Goal: Transaction & Acquisition: Book appointment/travel/reservation

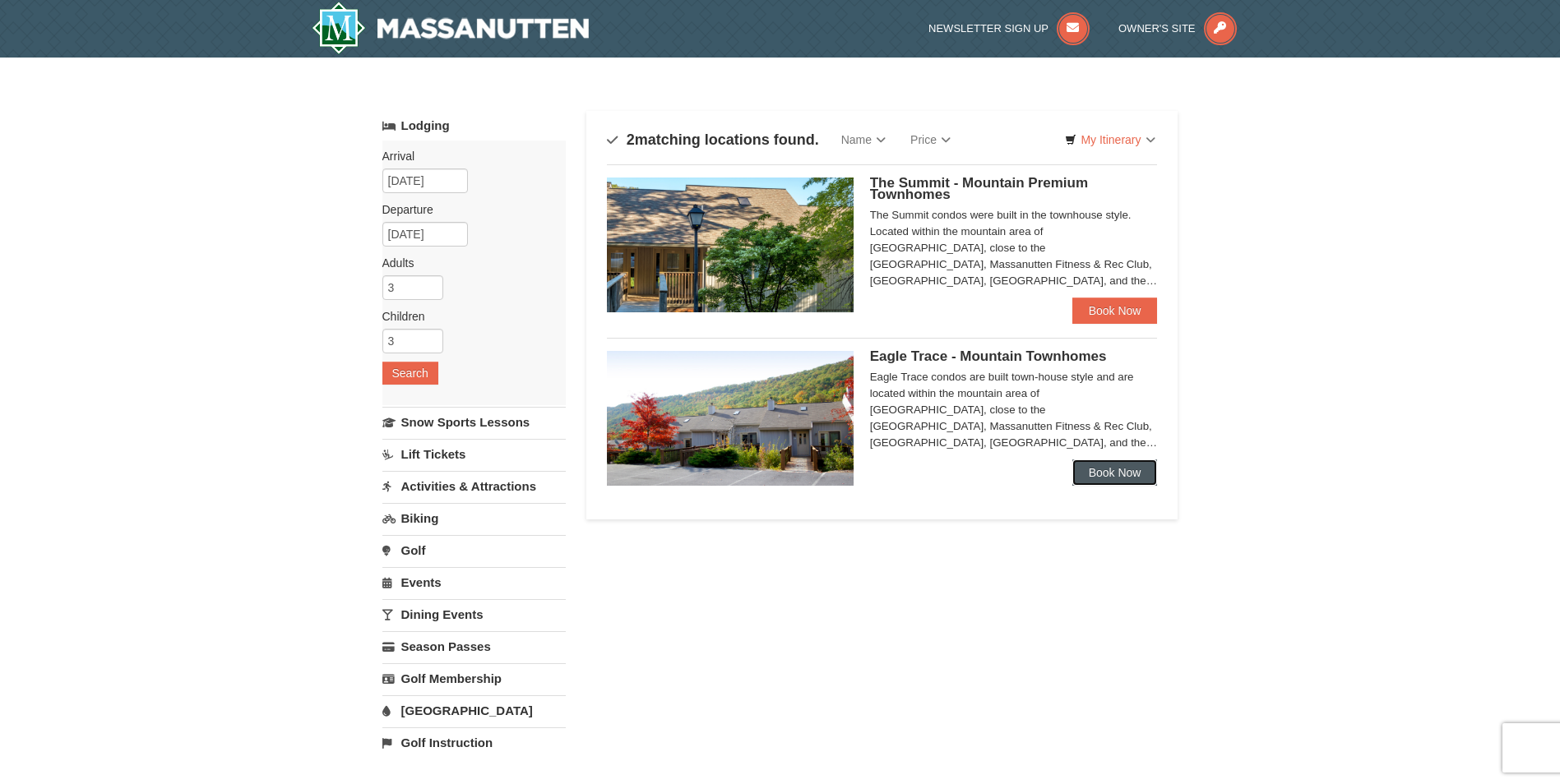
click at [1104, 465] on link "Book Now" at bounding box center [1115, 473] width 85 height 27
click at [1119, 315] on link "Book Now" at bounding box center [1115, 310] width 85 height 27
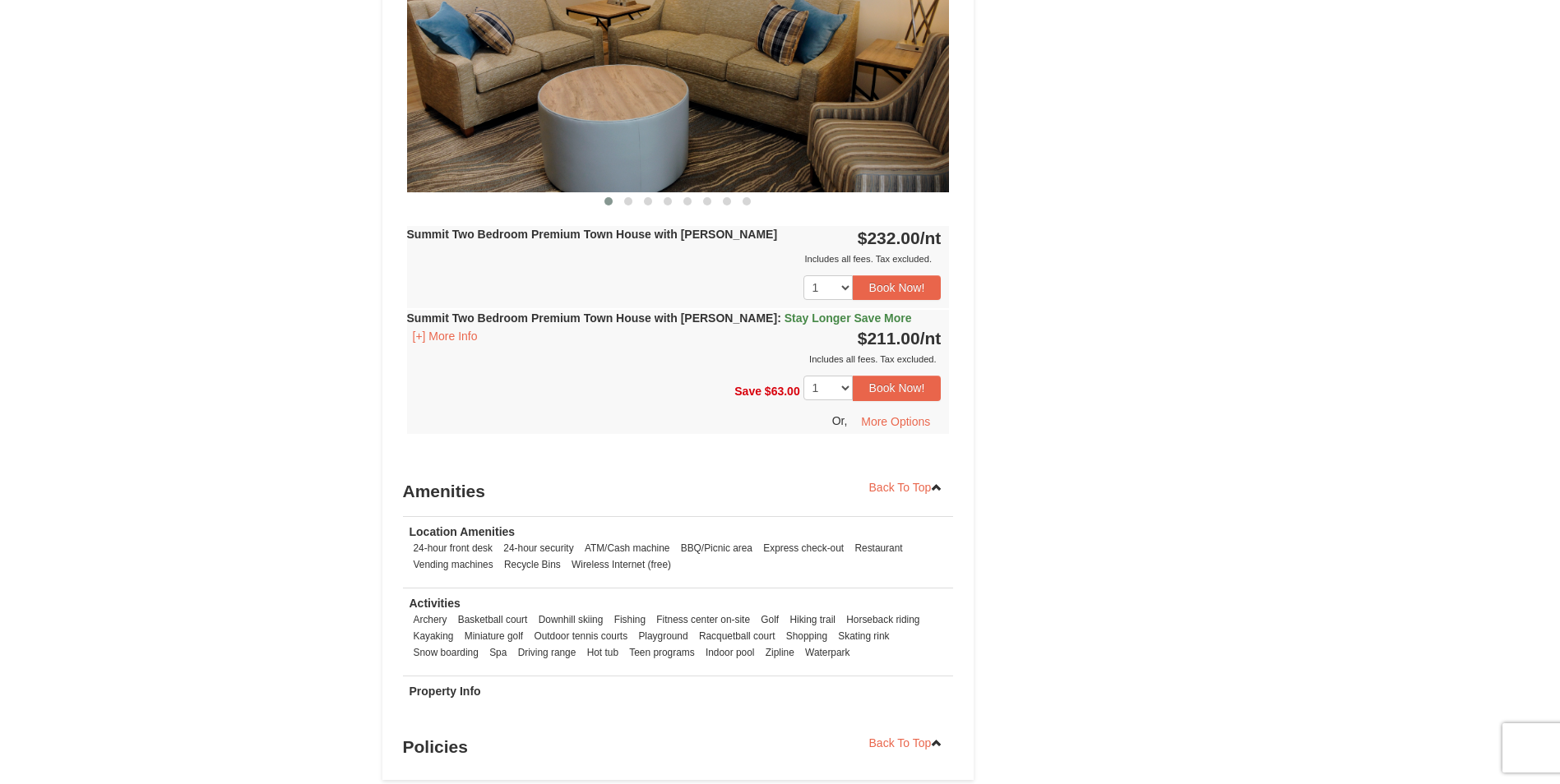
scroll to position [795, 0]
click at [421, 363] on div "Includes all fees. Tax excluded." at bounding box center [674, 360] width 534 height 17
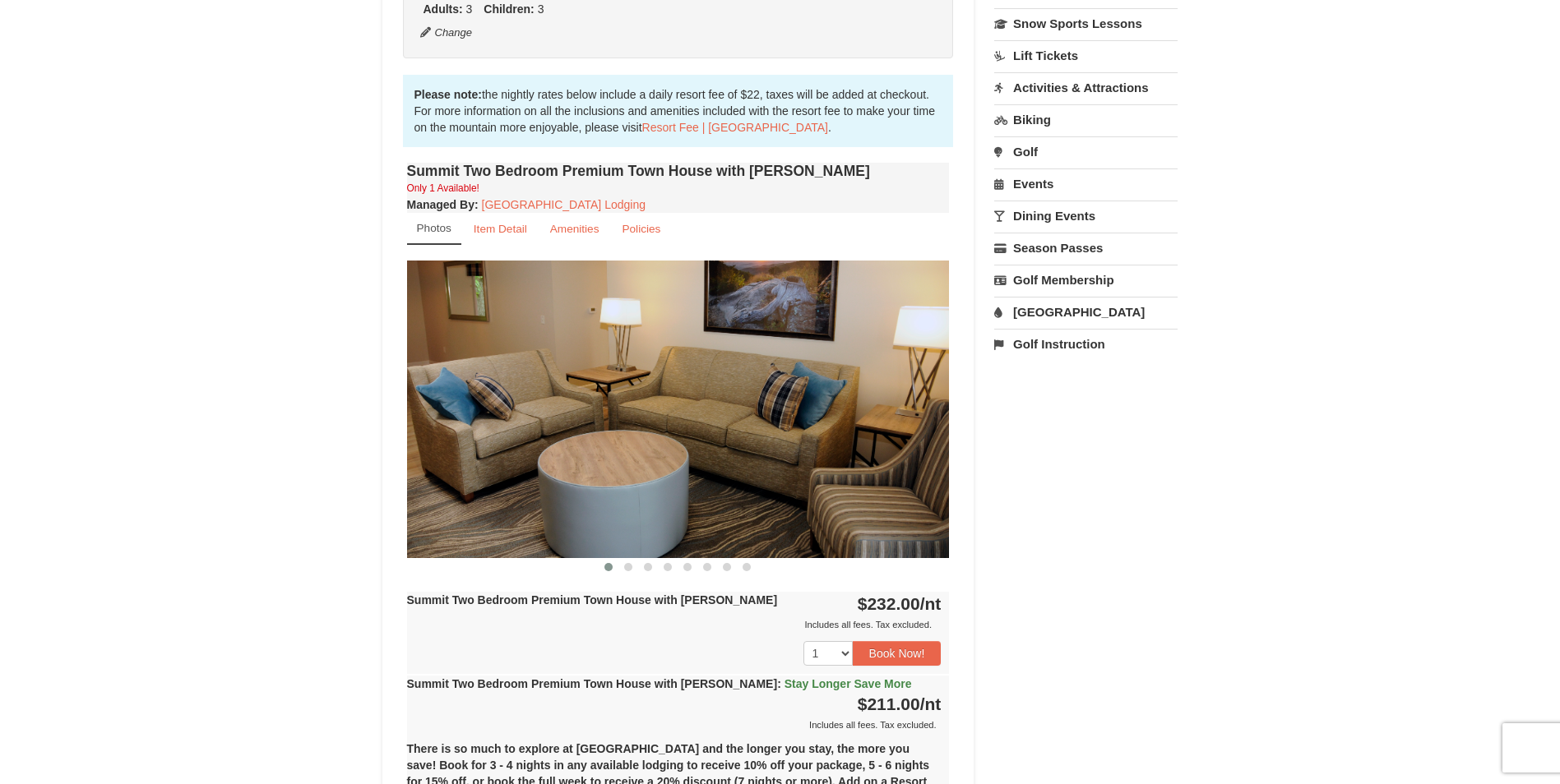
scroll to position [429, 0]
click at [497, 231] on small "Item Detail" at bounding box center [501, 229] width 53 height 12
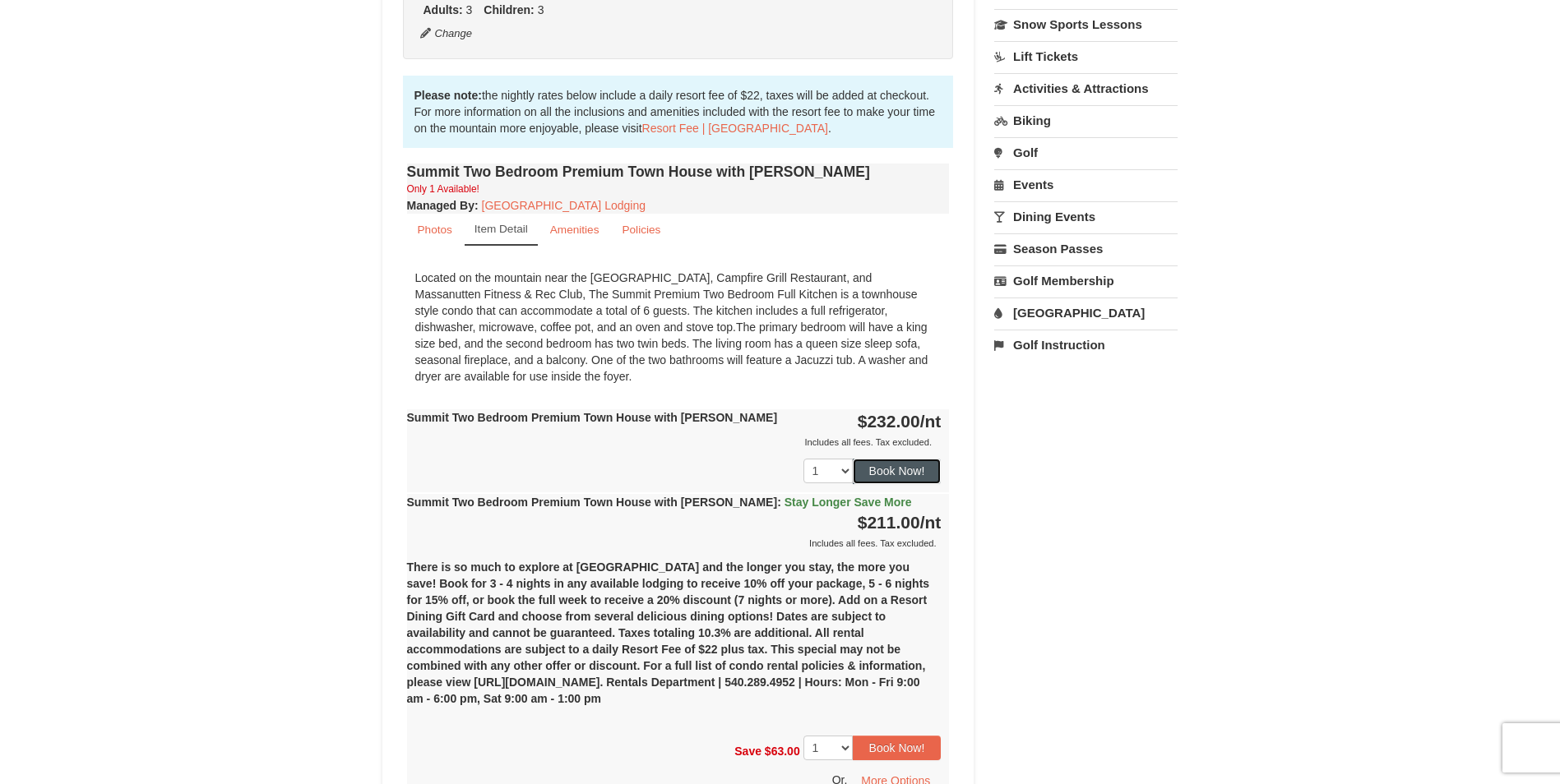
click at [894, 471] on button "Book Now!" at bounding box center [897, 471] width 89 height 25
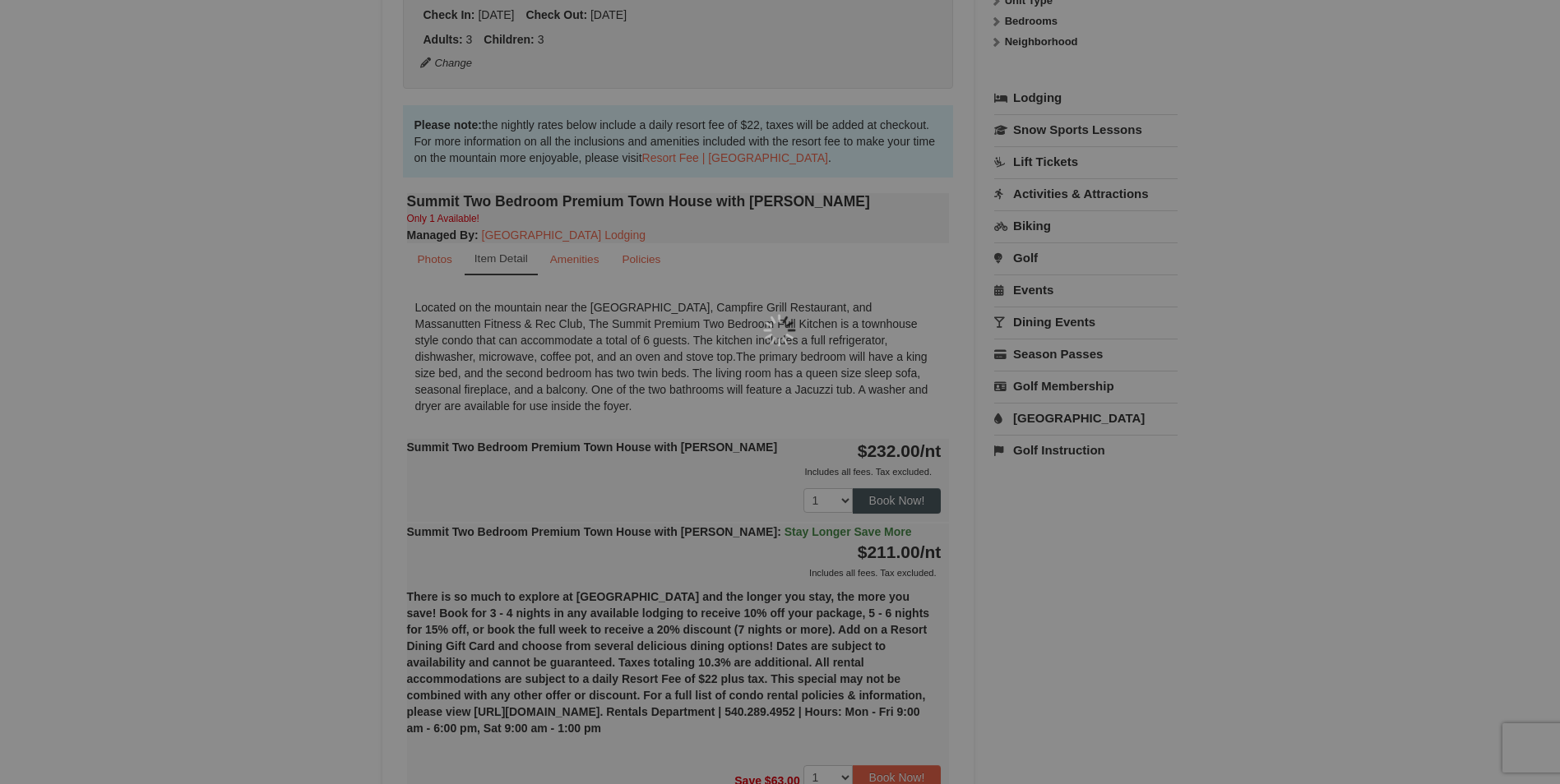
scroll to position [160, 0]
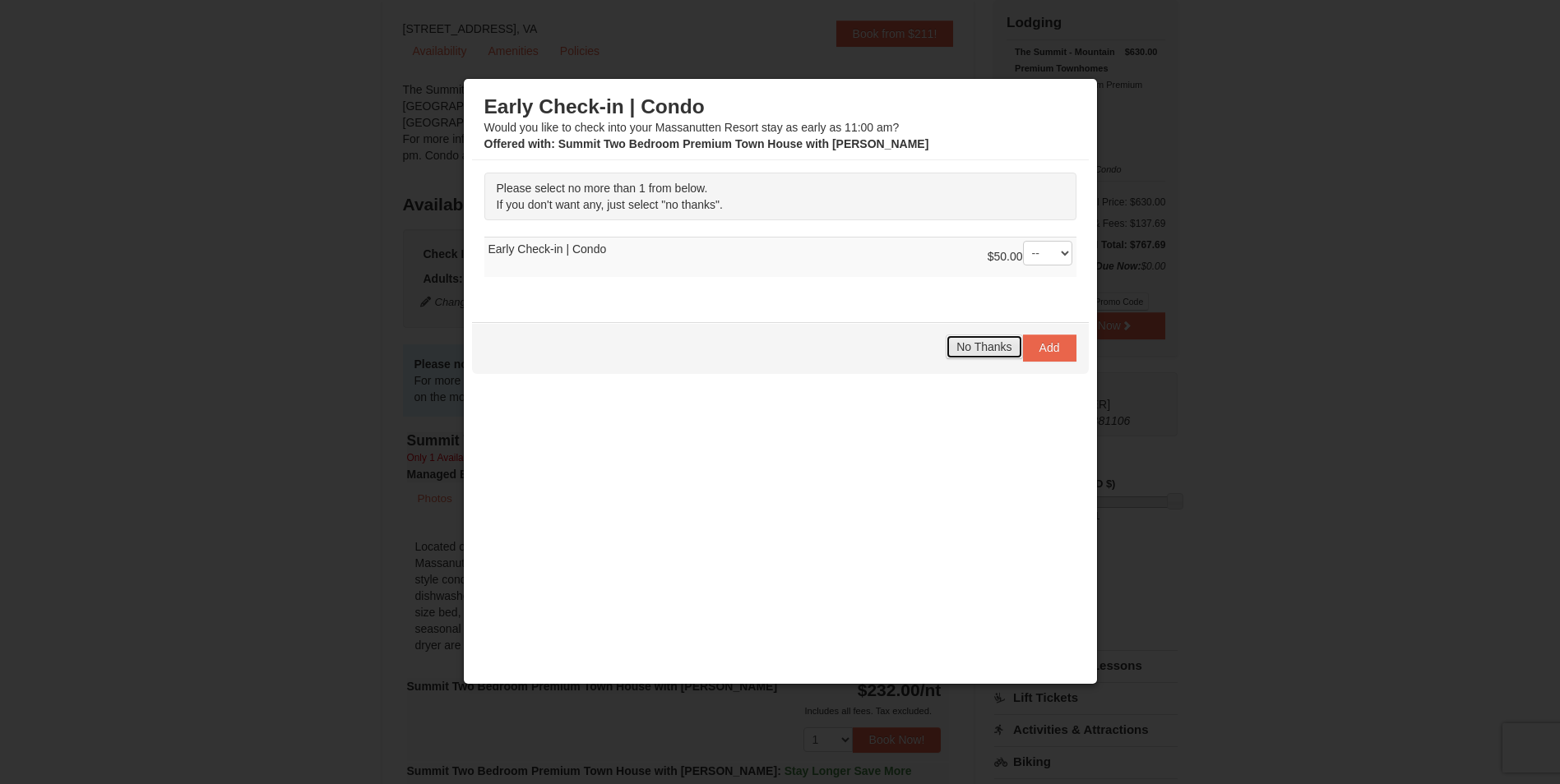
click at [965, 353] on span "No Thanks" at bounding box center [984, 346] width 55 height 13
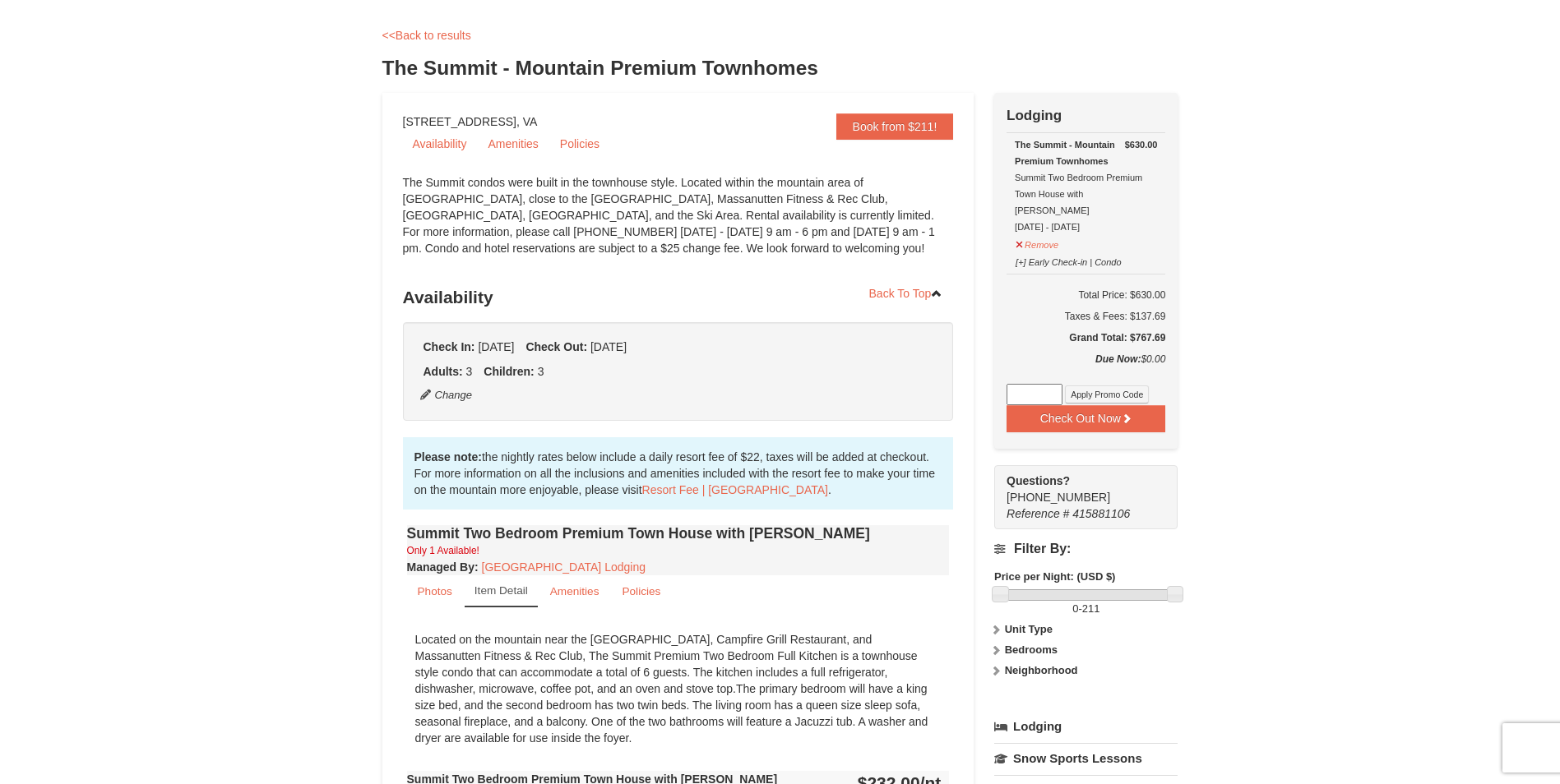
scroll to position [70, 0]
click at [1122, 412] on button "Check Out Now" at bounding box center [1085, 415] width 158 height 27
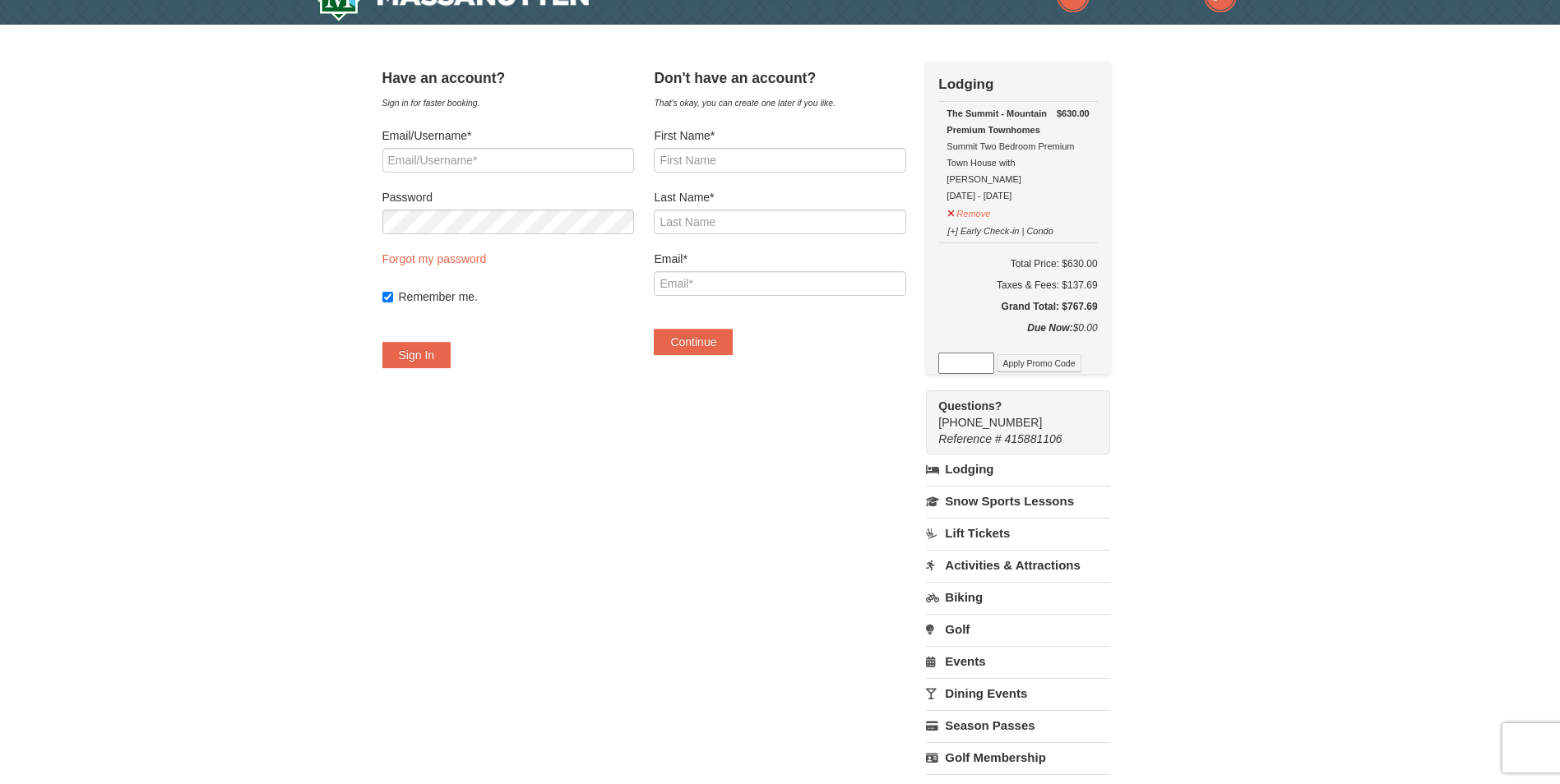
scroll to position [31, 0]
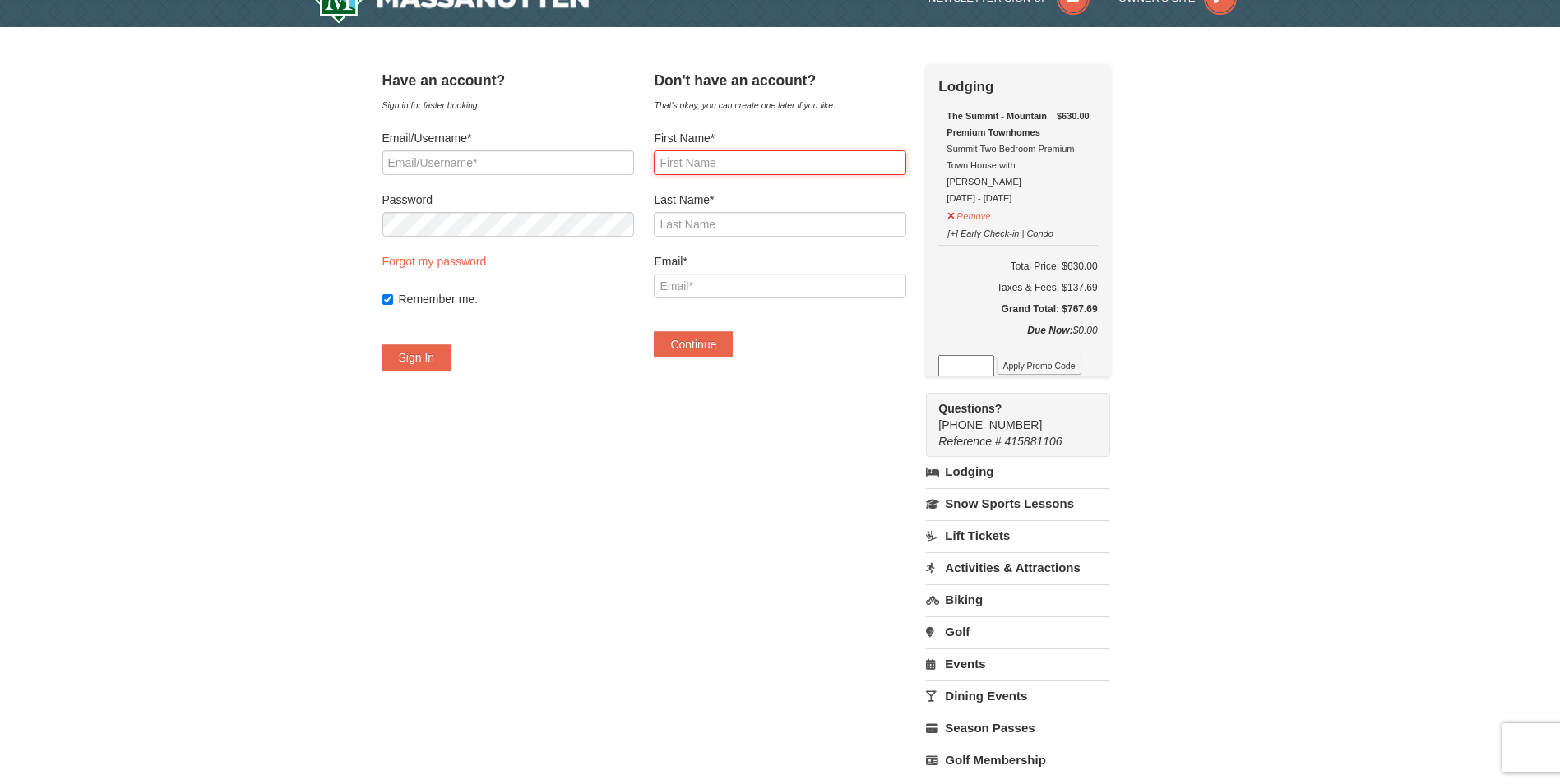
click at [814, 170] on input "First Name*" at bounding box center [780, 162] width 251 height 25
type input "TiKeye"
type input "Jones"
type input "tjjones817@gmail.com"
click at [724, 348] on button "Continue" at bounding box center [693, 344] width 79 height 27
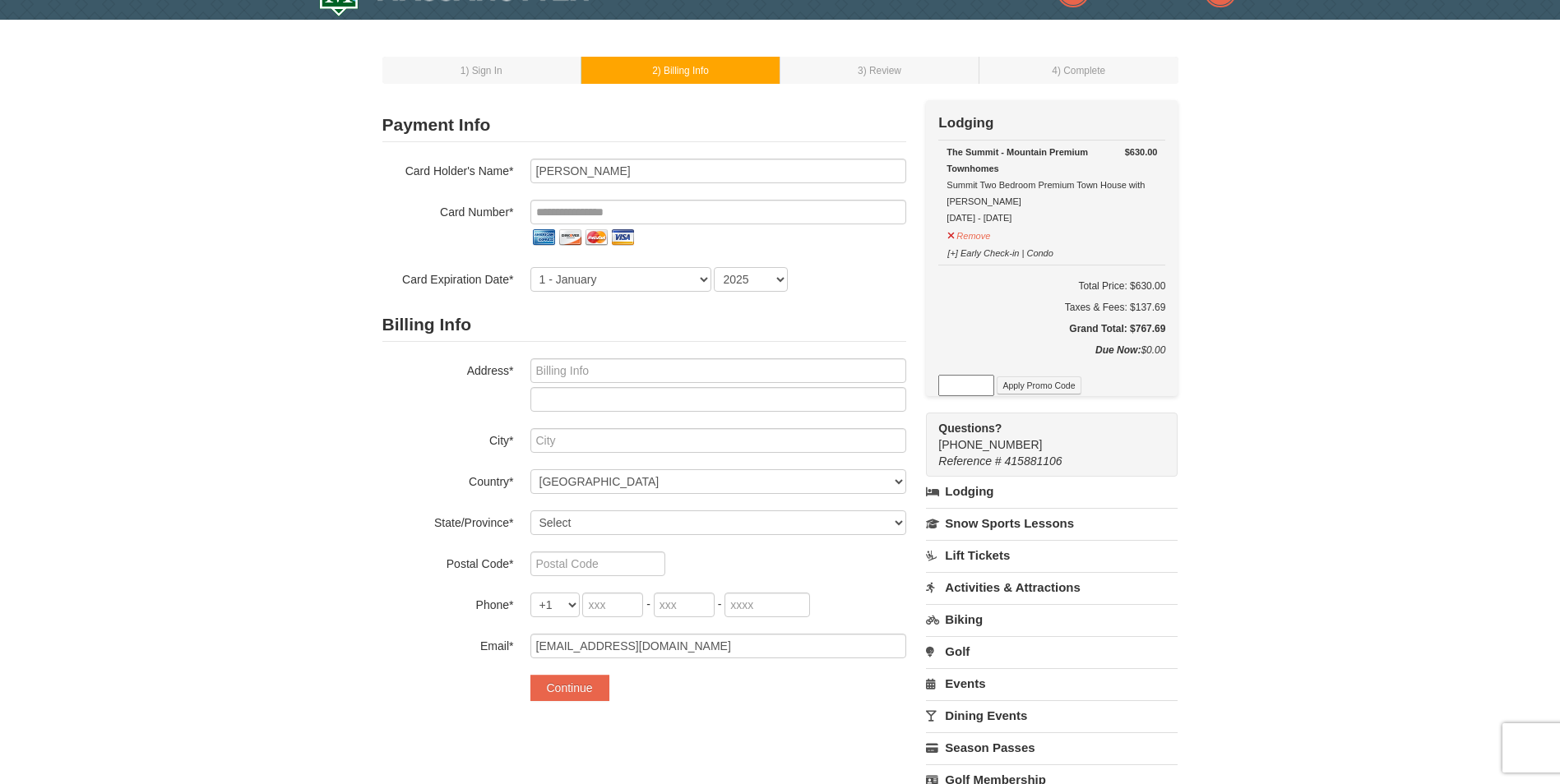
scroll to position [27, 0]
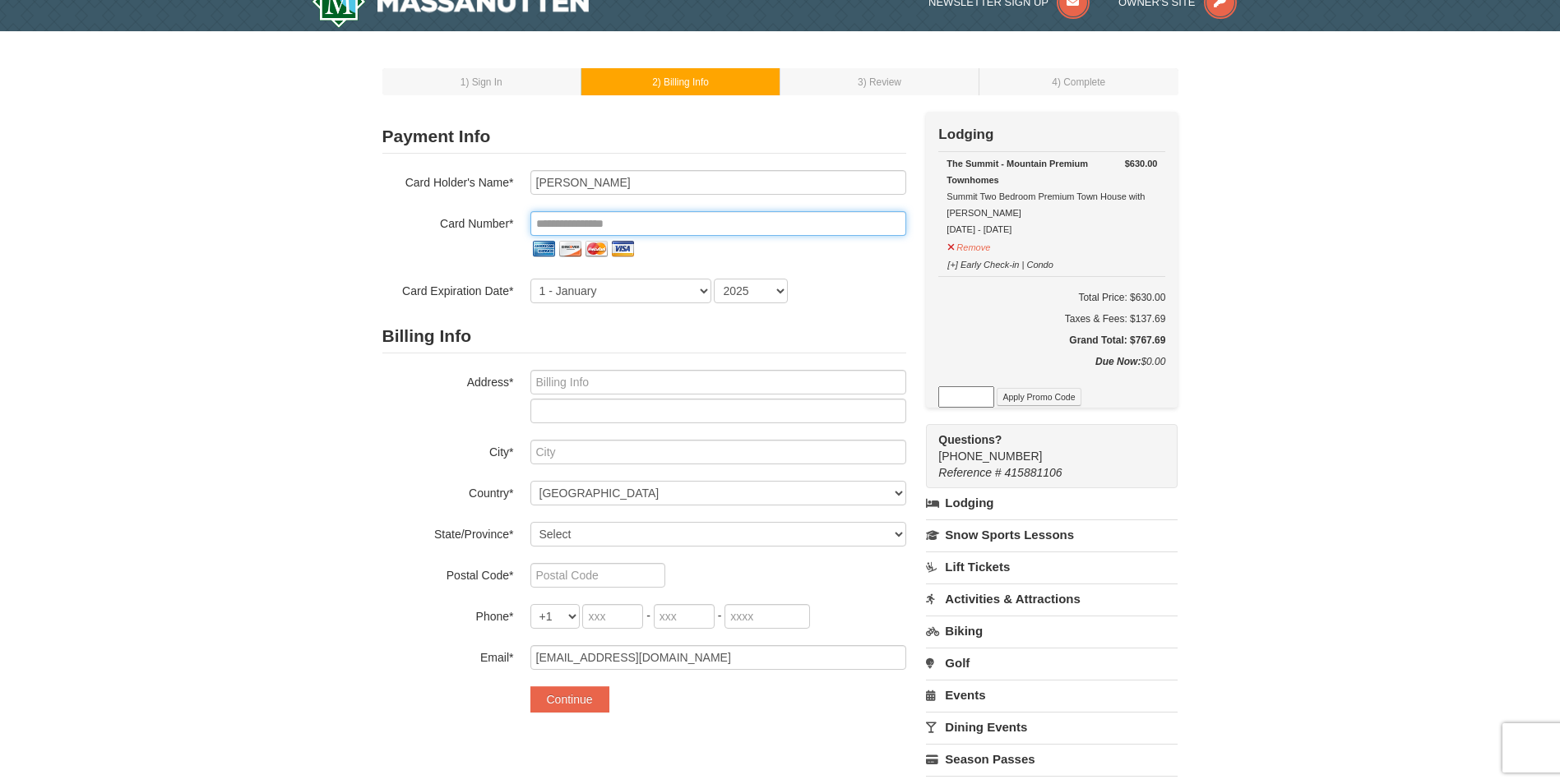
click at [748, 234] on input "tel" at bounding box center [718, 223] width 376 height 25
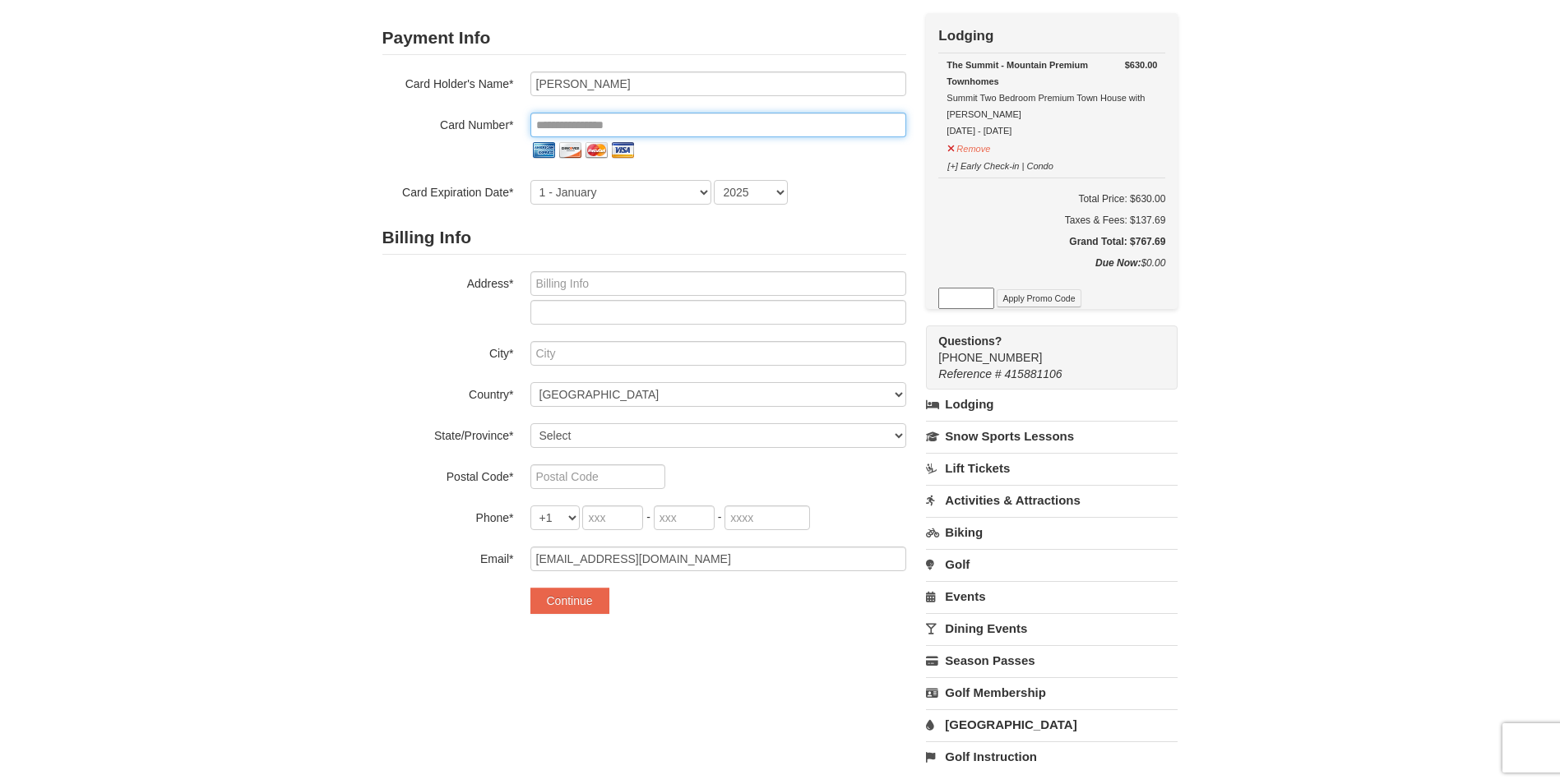
scroll to position [100, 0]
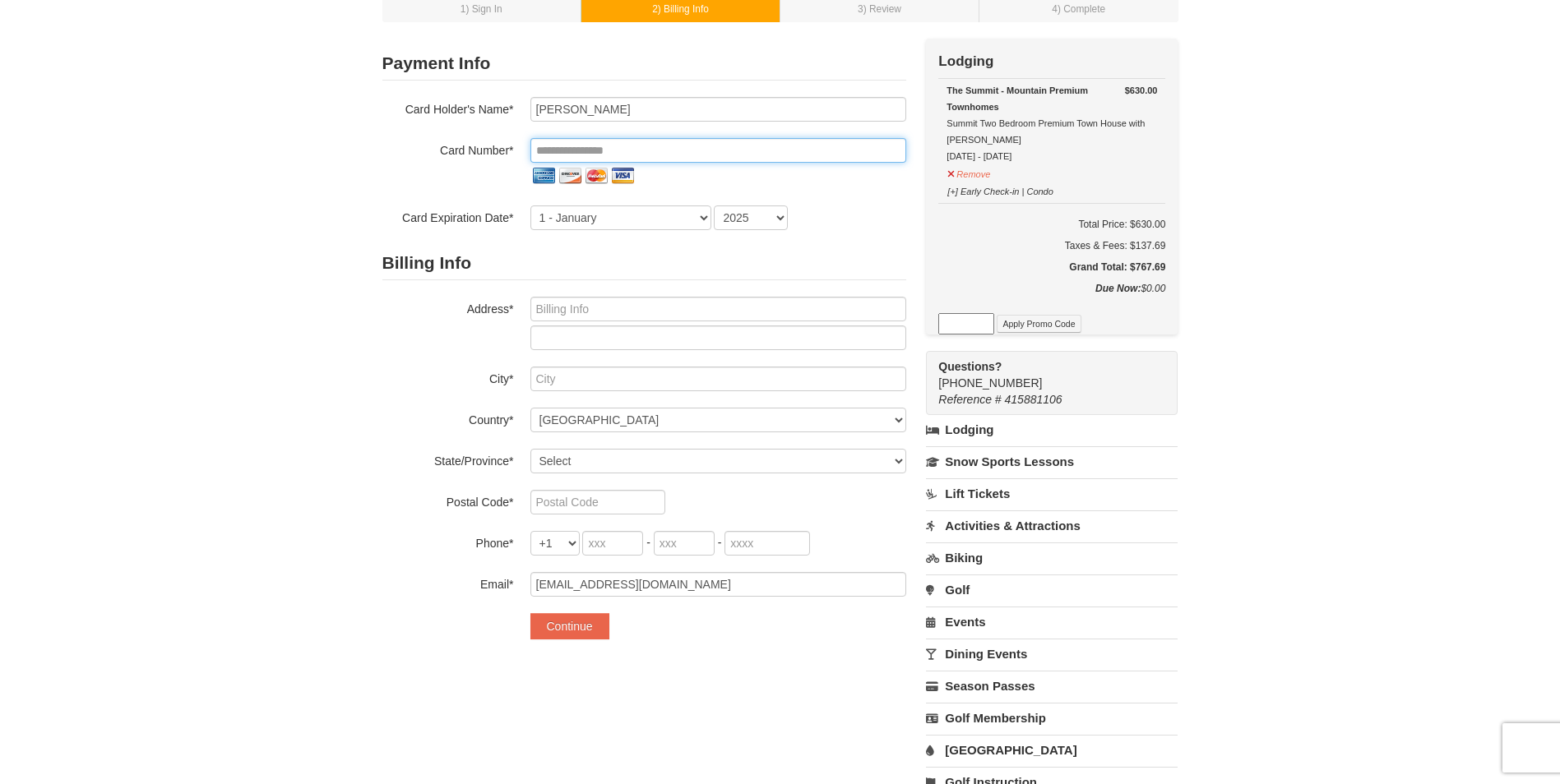
click at [669, 158] on input "tel" at bounding box center [718, 150] width 376 height 25
type input "*"
type input "**********"
click at [669, 226] on select "1 - January 2 - February 3 - March 4 - April 5 - May 6 - June 7 - July 8 - Augu…" at bounding box center [620, 218] width 181 height 25
click at [530, 206] on select "1 - January 2 - February 3 - March 4 - April 5 - May 6 - June 7 - July 8 - Augu…" at bounding box center [620, 218] width 181 height 25
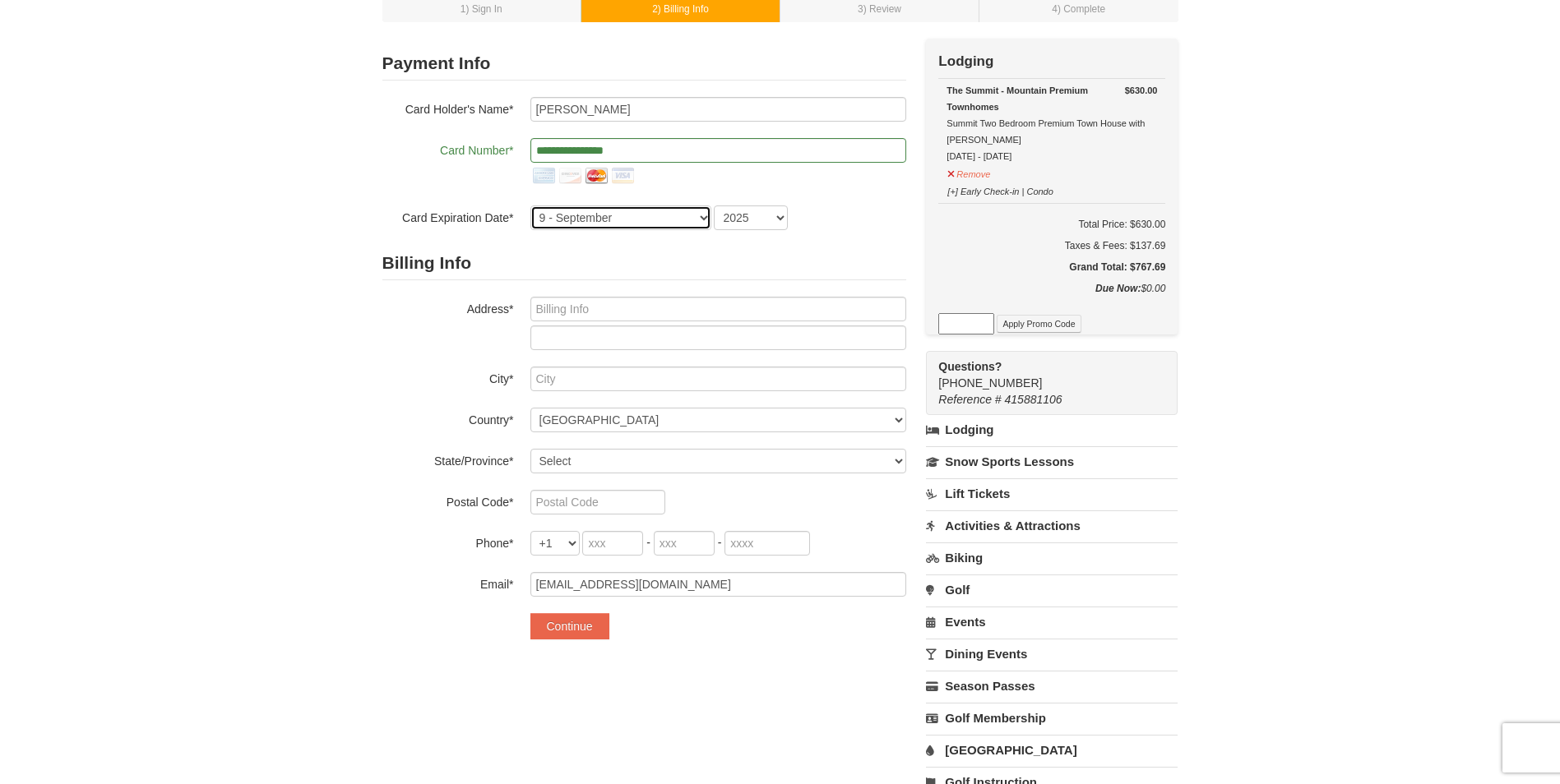
click at [630, 213] on select "1 - January 2 - February 3 - March 4 - April 5 - May 6 - June 7 - July 8 - Augu…" at bounding box center [620, 218] width 181 height 25
select select "10"
click at [530, 206] on select "1 - January 2 - February 3 - March 4 - April 5 - May 6 - June 7 - July 8 - Augu…" at bounding box center [620, 218] width 181 height 25
click at [750, 208] on select "2025 2026 2027 2028 2029 2030 2031 2032 2033 2034" at bounding box center [751, 218] width 74 height 25
select select "2027"
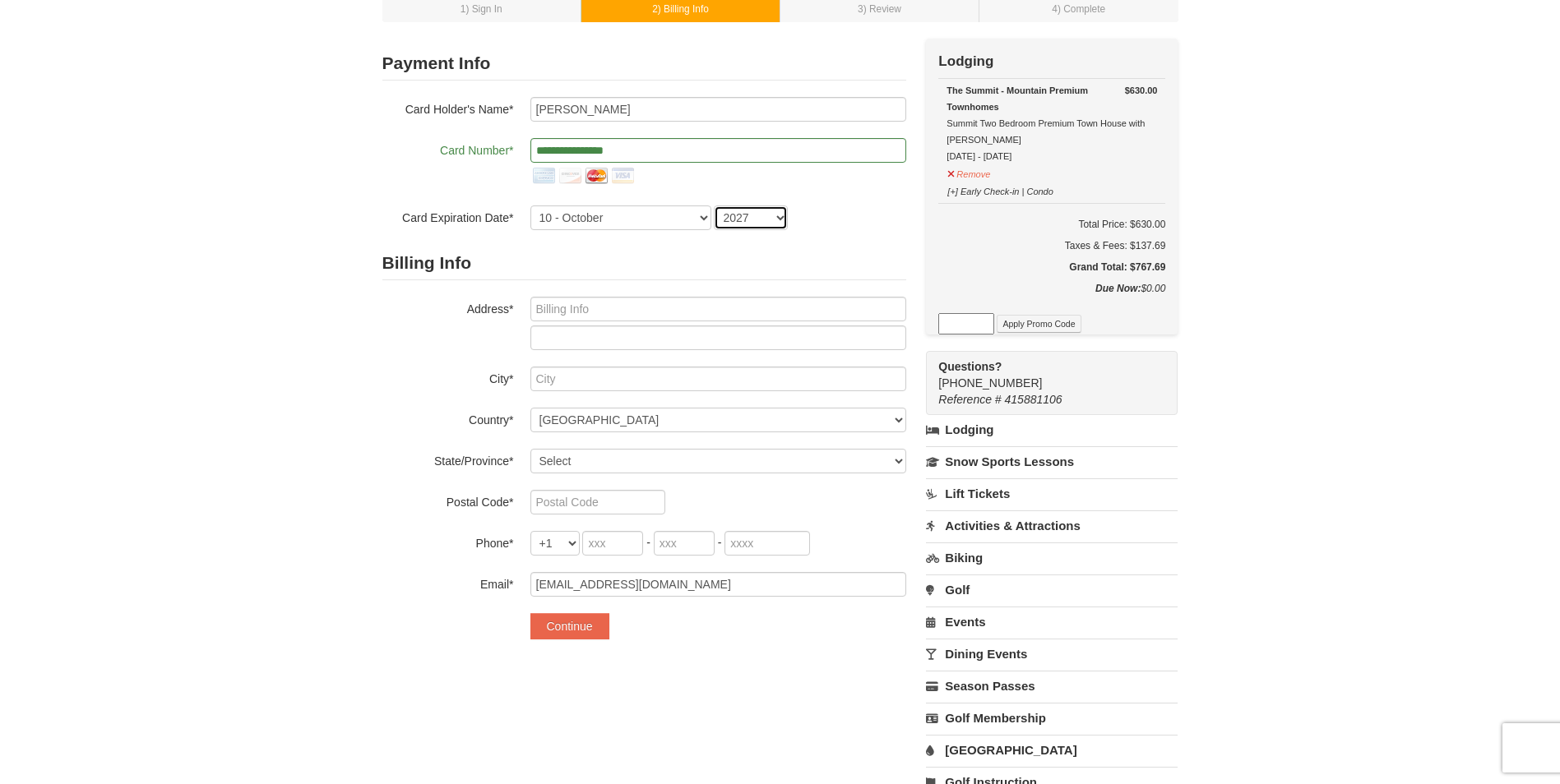
click at [714, 206] on select "2025 2026 2027 2028 2029 2030 2031 2032 2033 2034" at bounding box center [751, 218] width 74 height 25
click at [632, 309] on input "text" at bounding box center [718, 308] width 376 height 25
type input "940 Lisson Cres"
type input "Richmond"
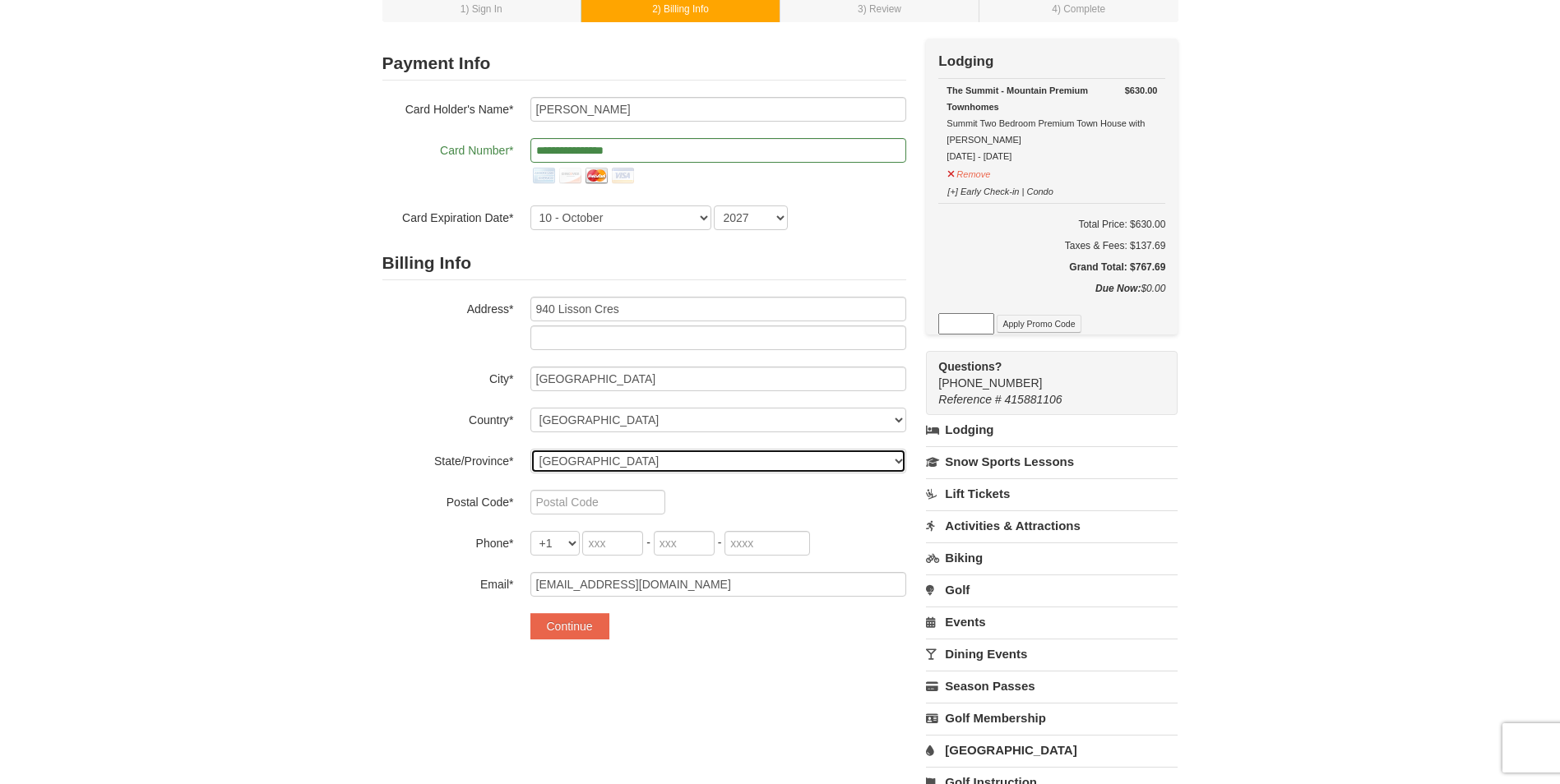
select select "VA"
type input "23225"
type input "804"
type input "928"
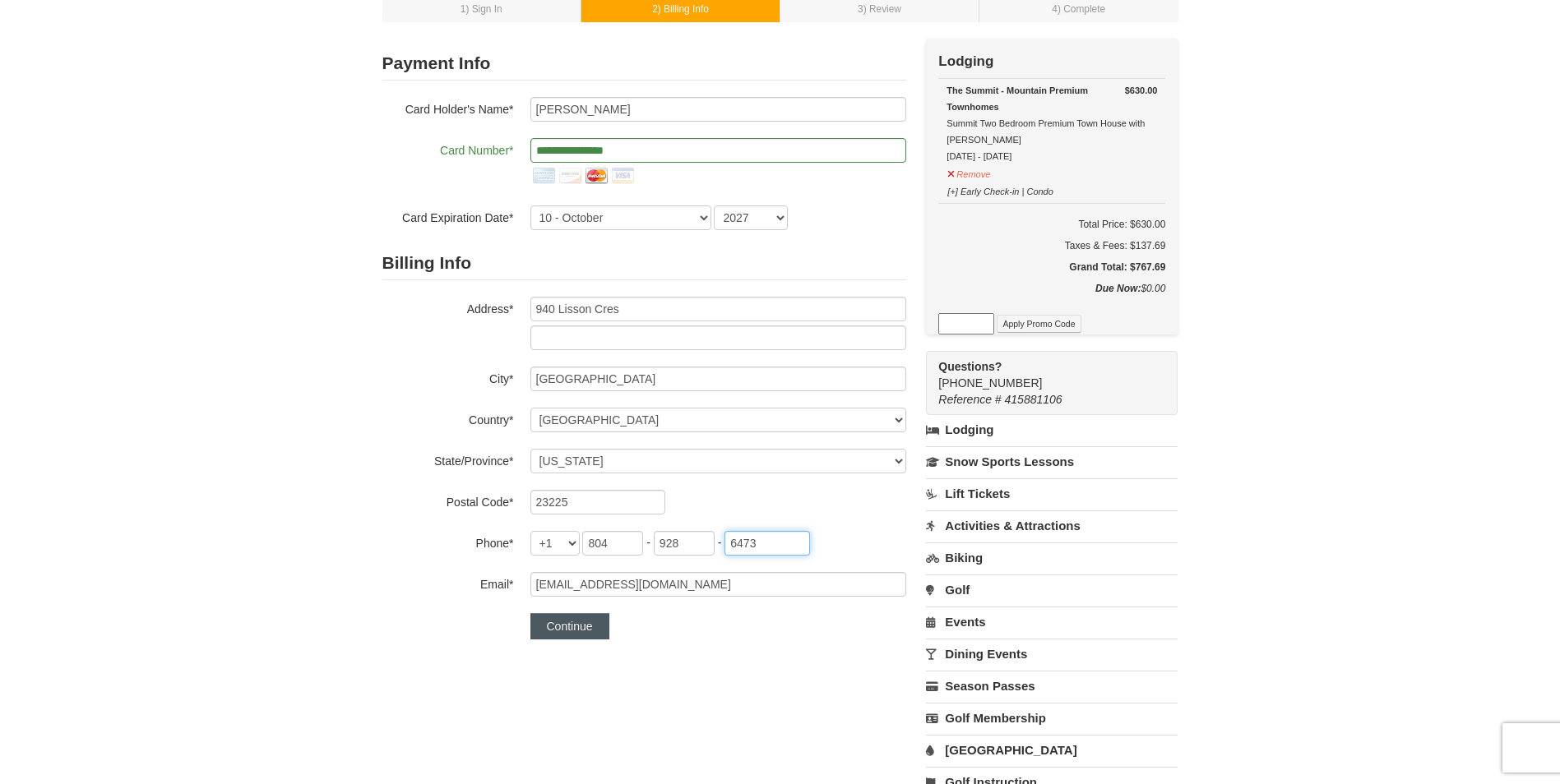
type input "6473"
click at [552, 636] on button "Continue" at bounding box center [570, 626] width 79 height 27
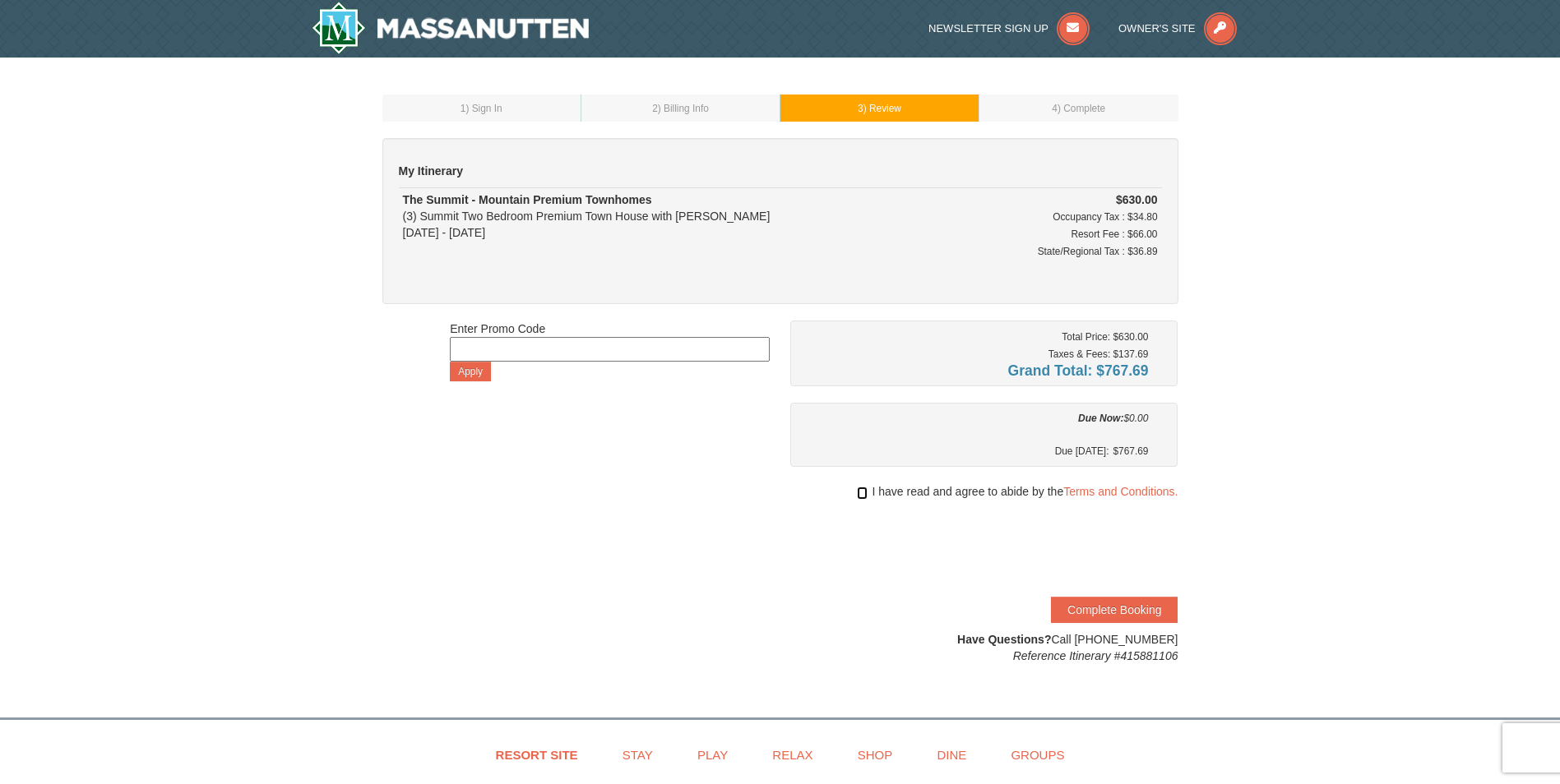
click at [860, 493] on input "checkbox" at bounding box center [862, 492] width 11 height 13
checkbox input "true"
click at [1096, 616] on button "Complete Booking" at bounding box center [1114, 609] width 127 height 27
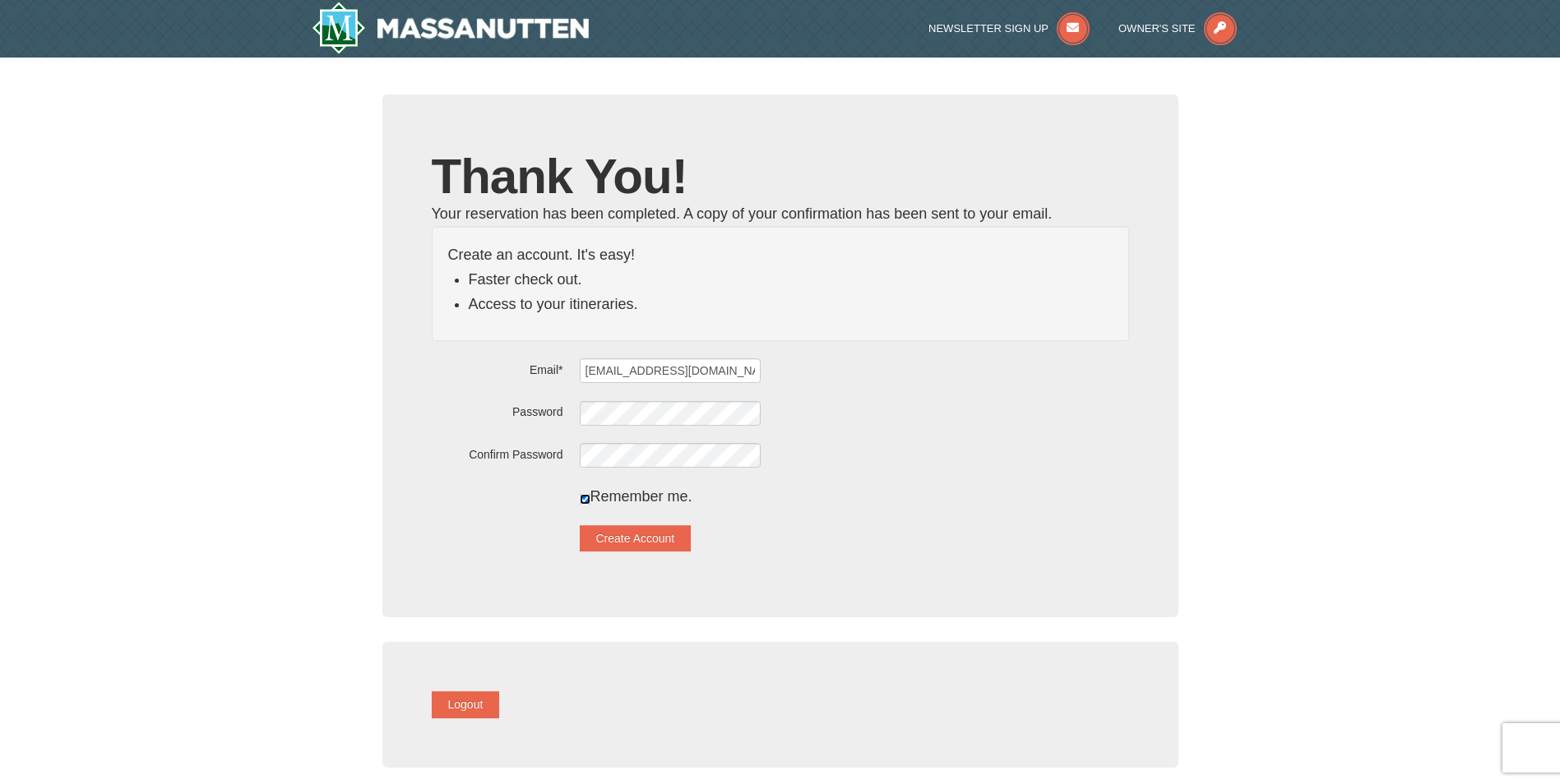
click at [591, 499] on input "checkbox" at bounding box center [585, 499] width 11 height 11
checkbox input "false"
click at [632, 543] on button "Create Account" at bounding box center [635, 538] width 112 height 27
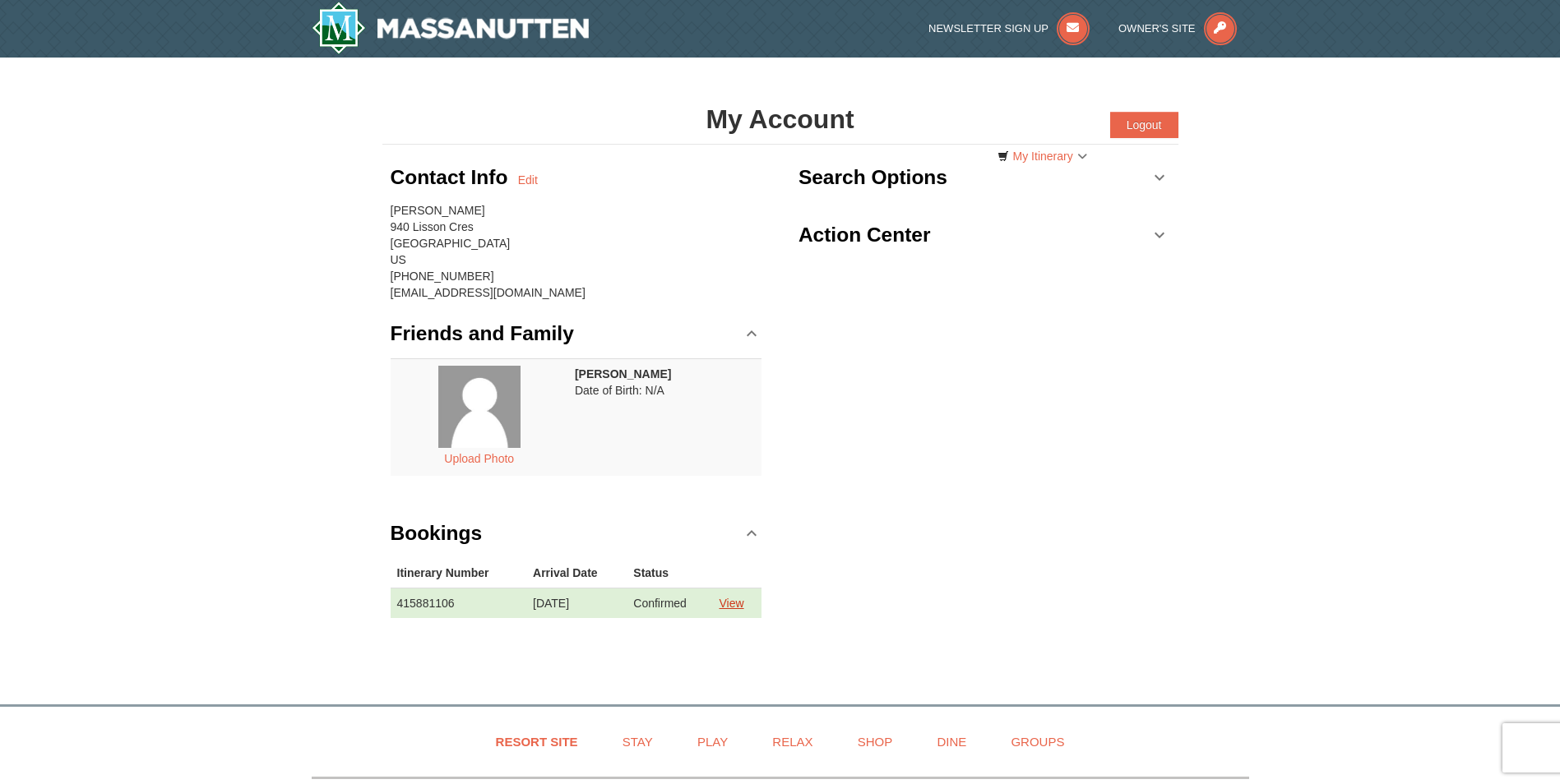
click at [739, 605] on link "View" at bounding box center [731, 602] width 25 height 13
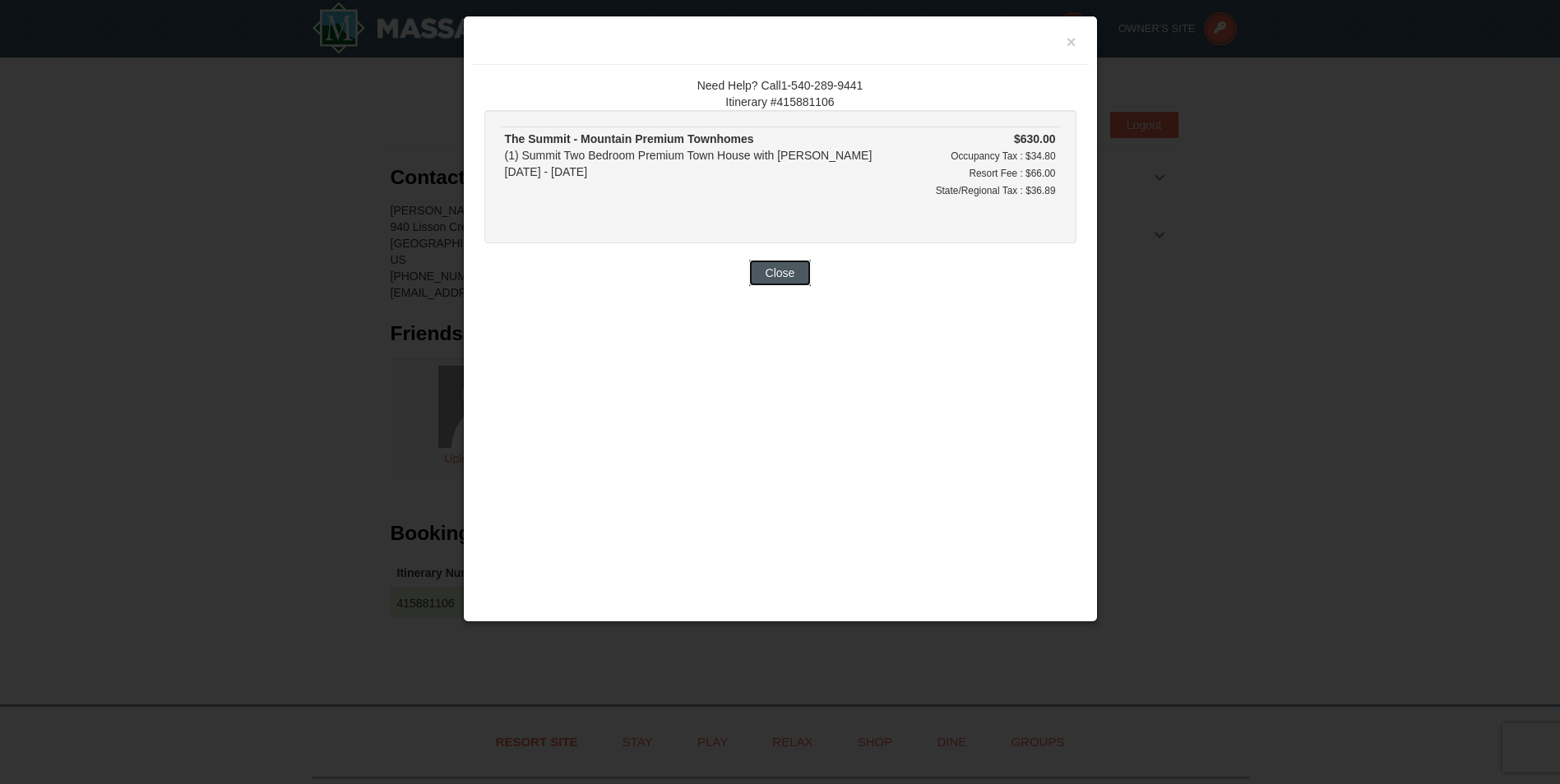
click at [787, 270] on button "Close" at bounding box center [780, 273] width 62 height 27
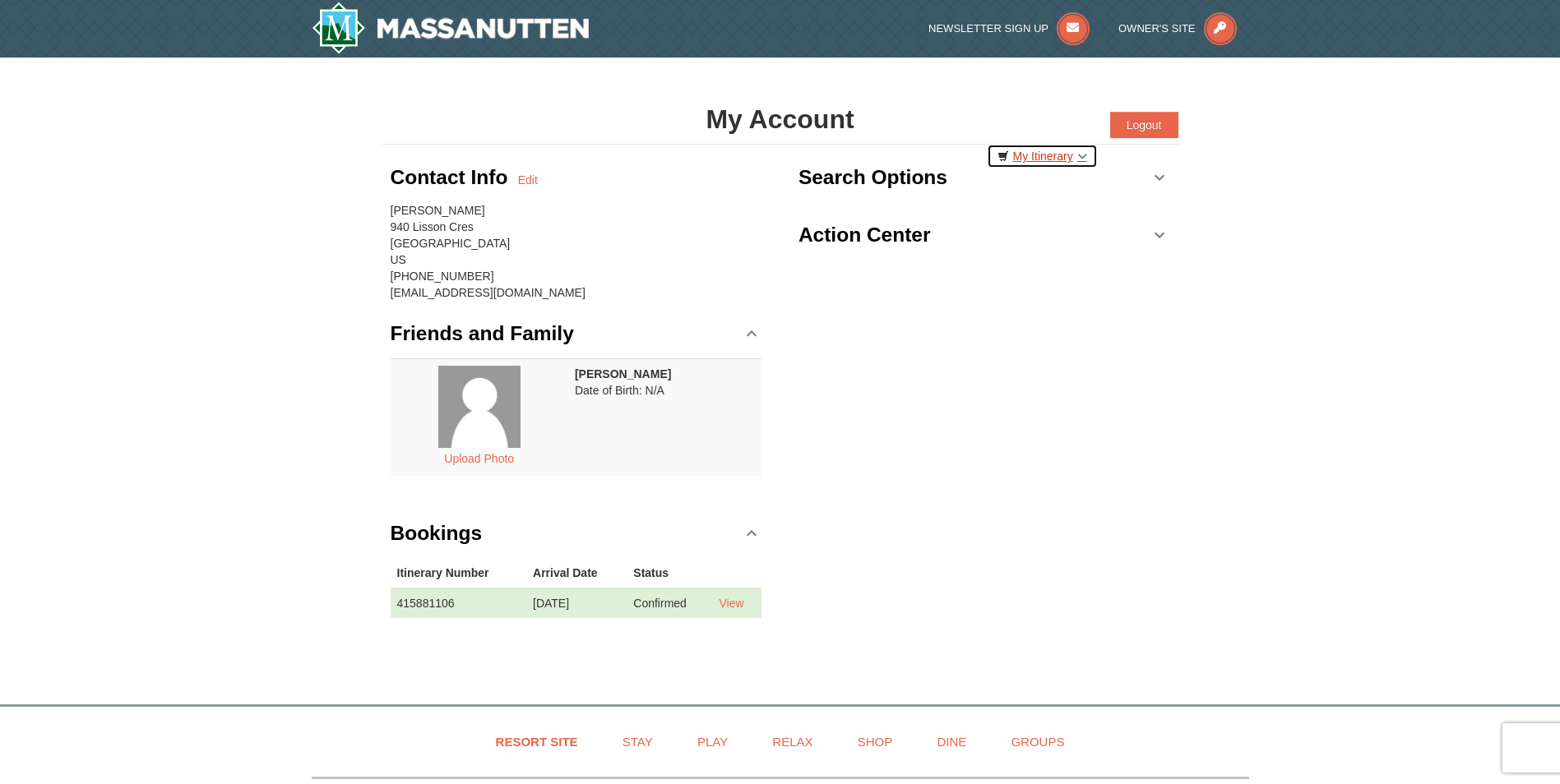
click at [1032, 152] on link "My Itinerary" at bounding box center [1042, 155] width 111 height 25
click at [992, 341] on div "Contact Info Edit TiKeye Jones 940 Lisson Cres Richmond, VA 23225 US (804) 928-…" at bounding box center [780, 397] width 796 height 506
click at [1150, 231] on link "Action Center" at bounding box center [984, 235] width 372 height 49
click at [1158, 174] on link "Search Options" at bounding box center [984, 178] width 372 height 49
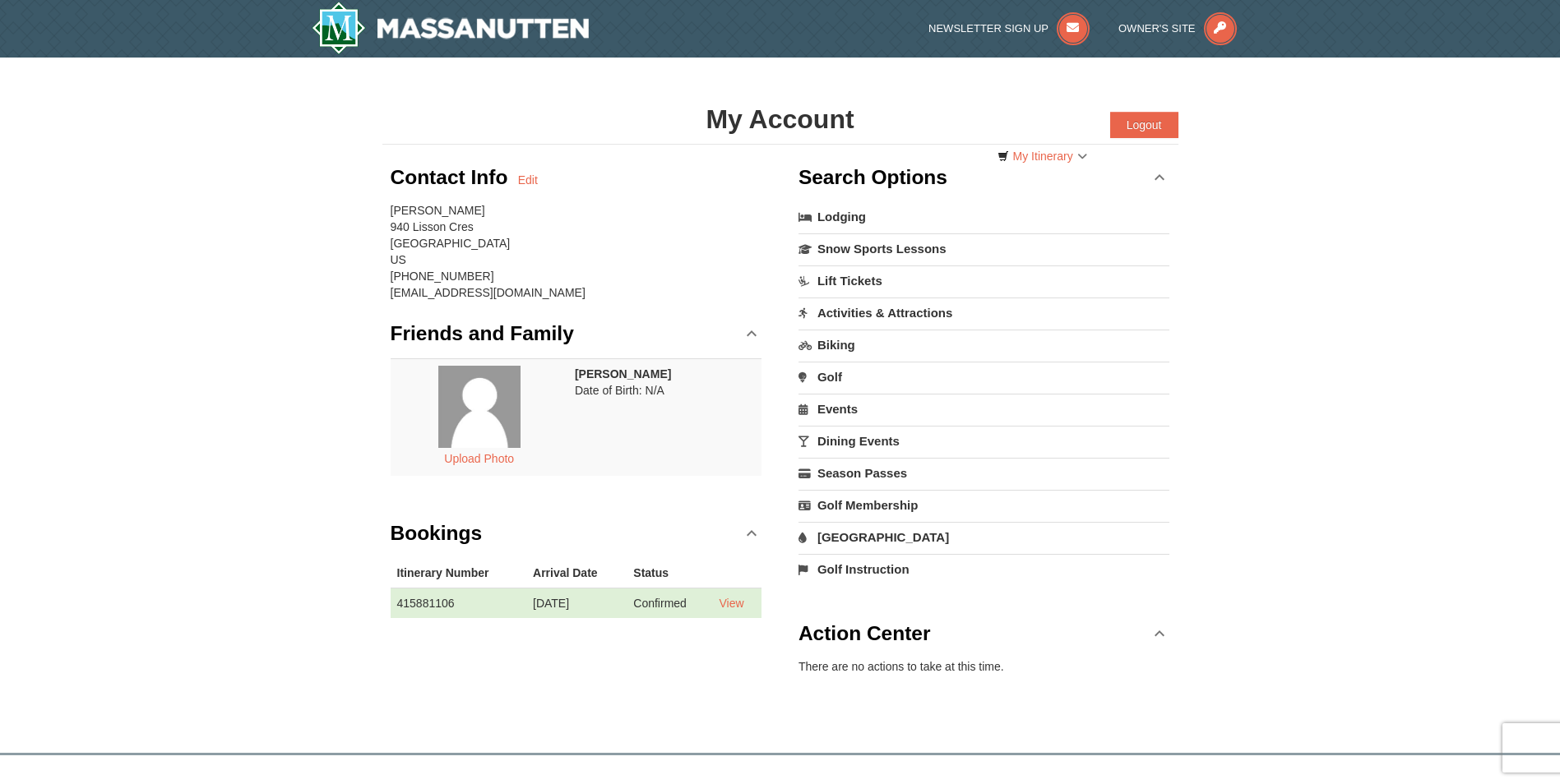
click at [862, 309] on link "Activities & Attractions" at bounding box center [984, 312] width 372 height 31
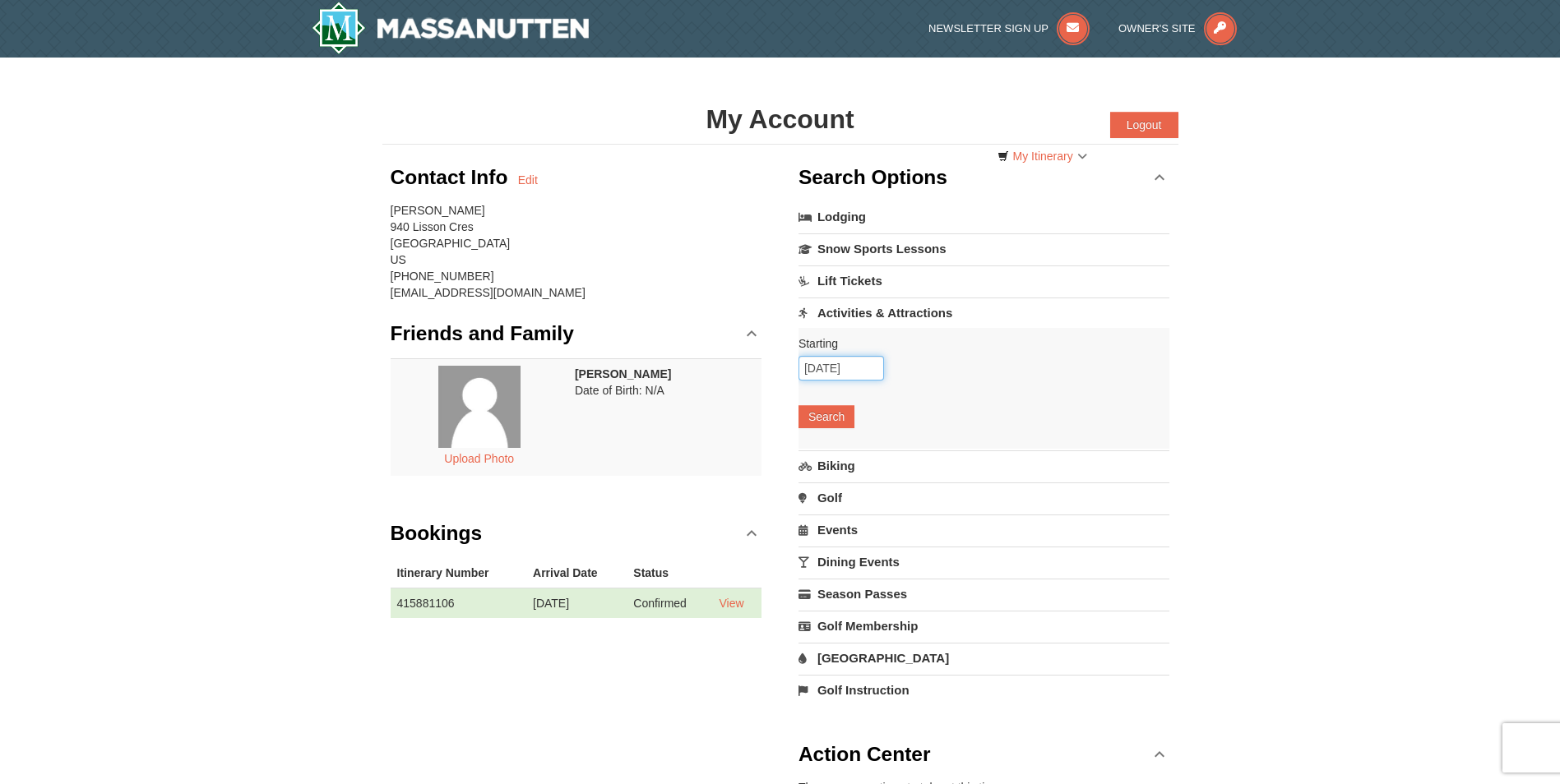
click at [841, 359] on input "09/04/2025" at bounding box center [841, 368] width 85 height 25
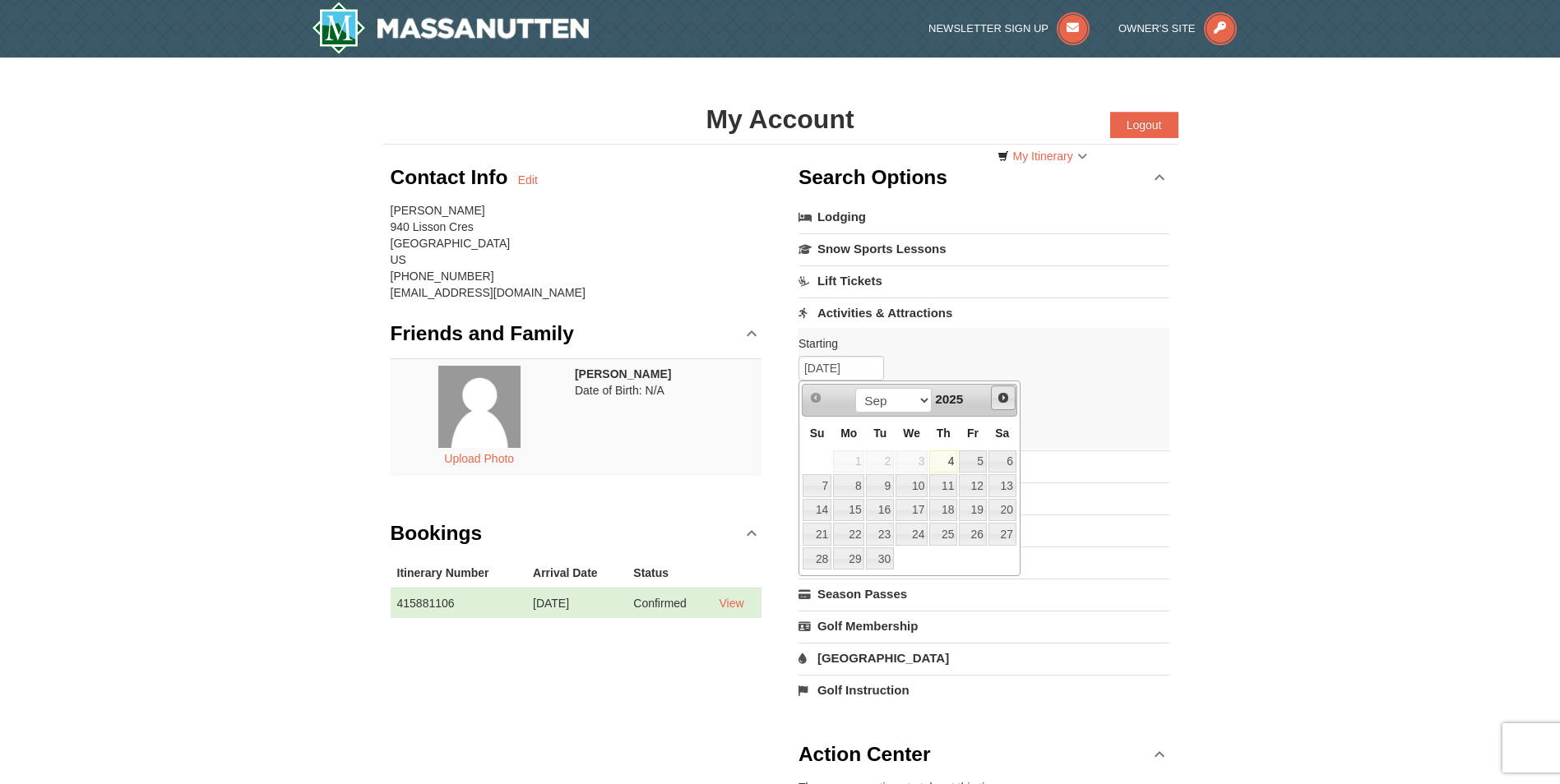
click at [996, 397] on span "Next" at bounding box center [1002, 397] width 13 height 13
click at [851, 558] on link "24" at bounding box center [849, 559] width 32 height 23
type input "[DATE]"
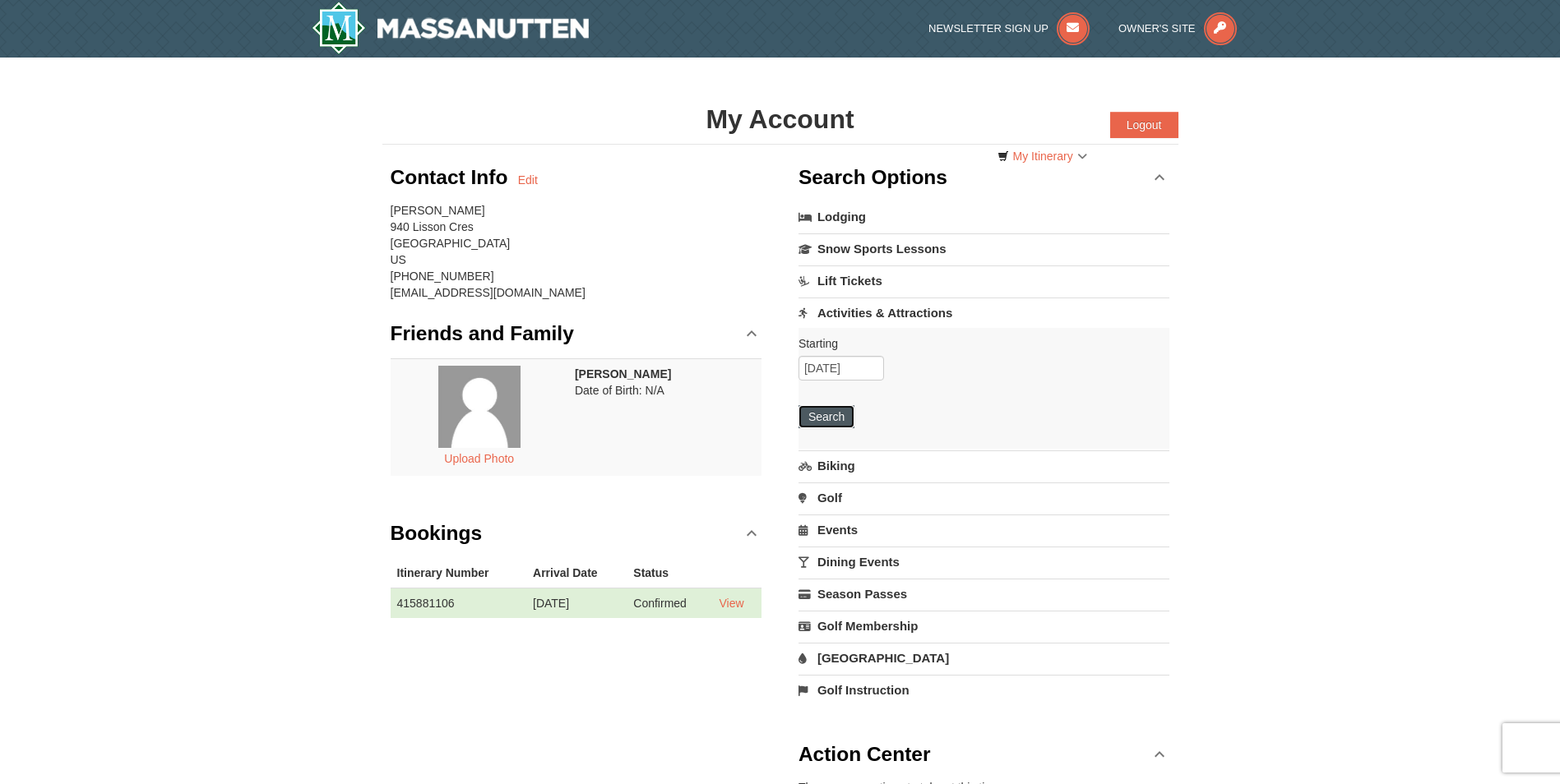
click at [831, 422] on button "Search" at bounding box center [826, 416] width 56 height 23
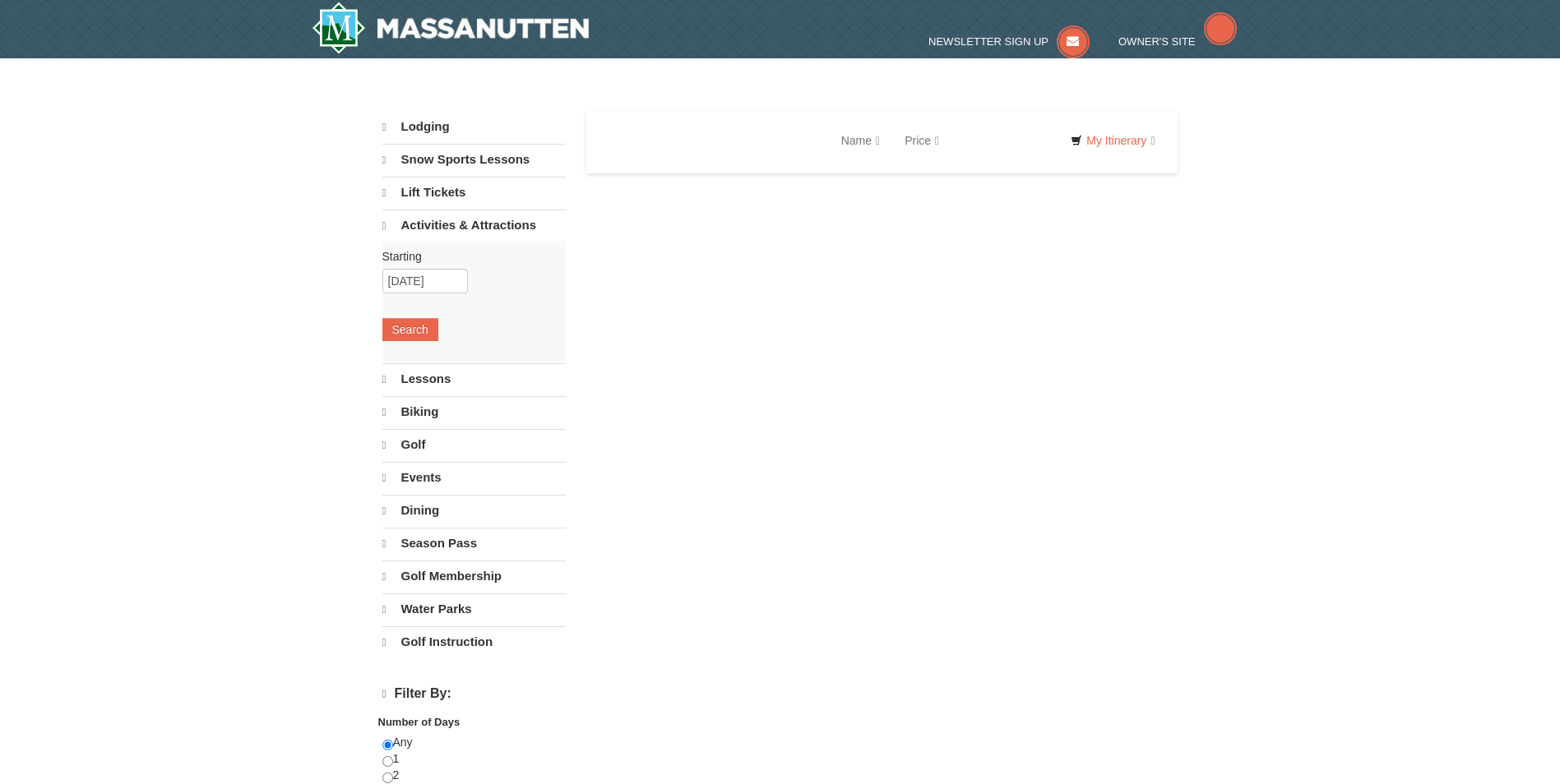
select select "9"
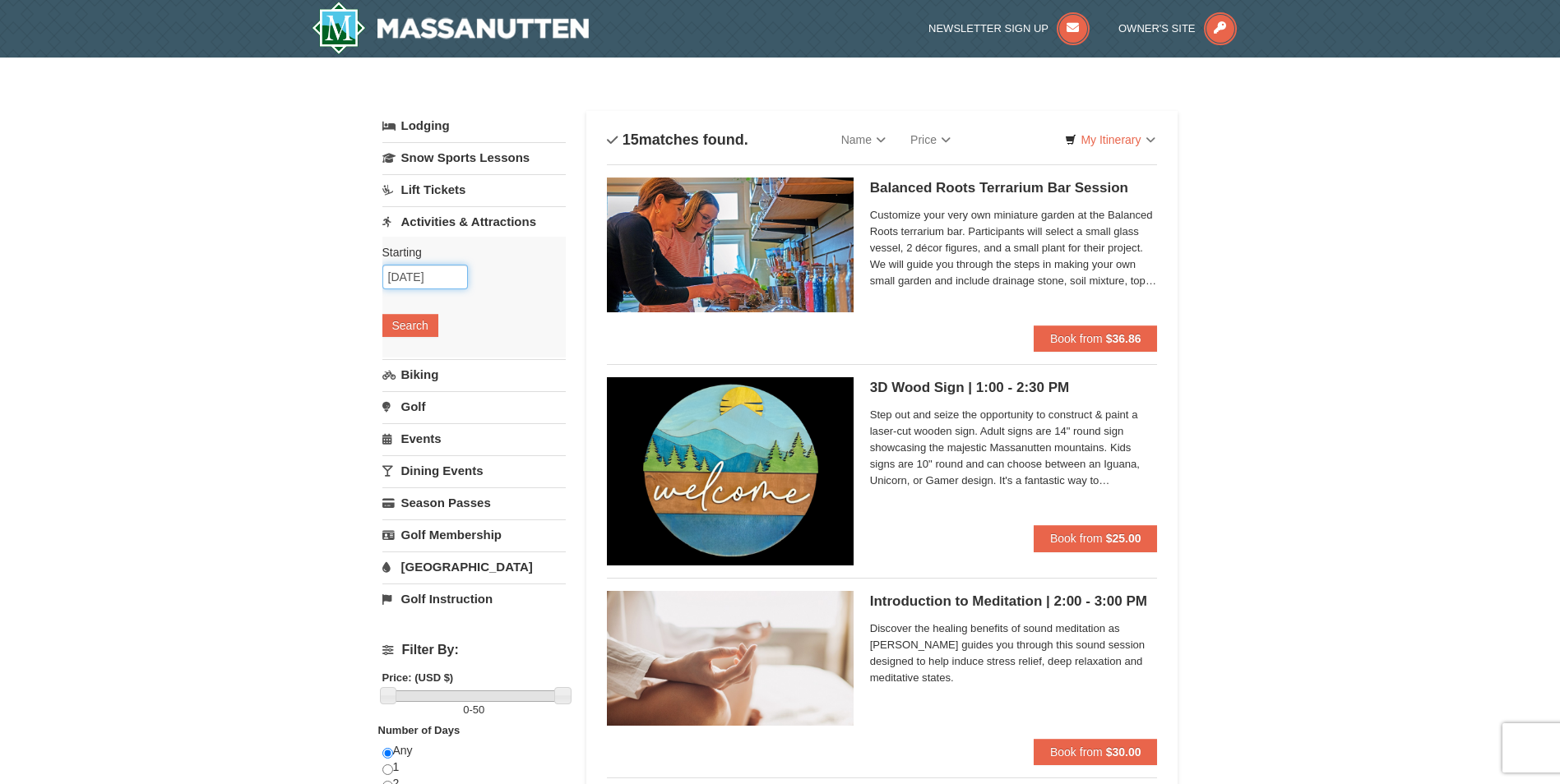
click at [436, 280] on input "[DATE]" at bounding box center [425, 277] width 85 height 25
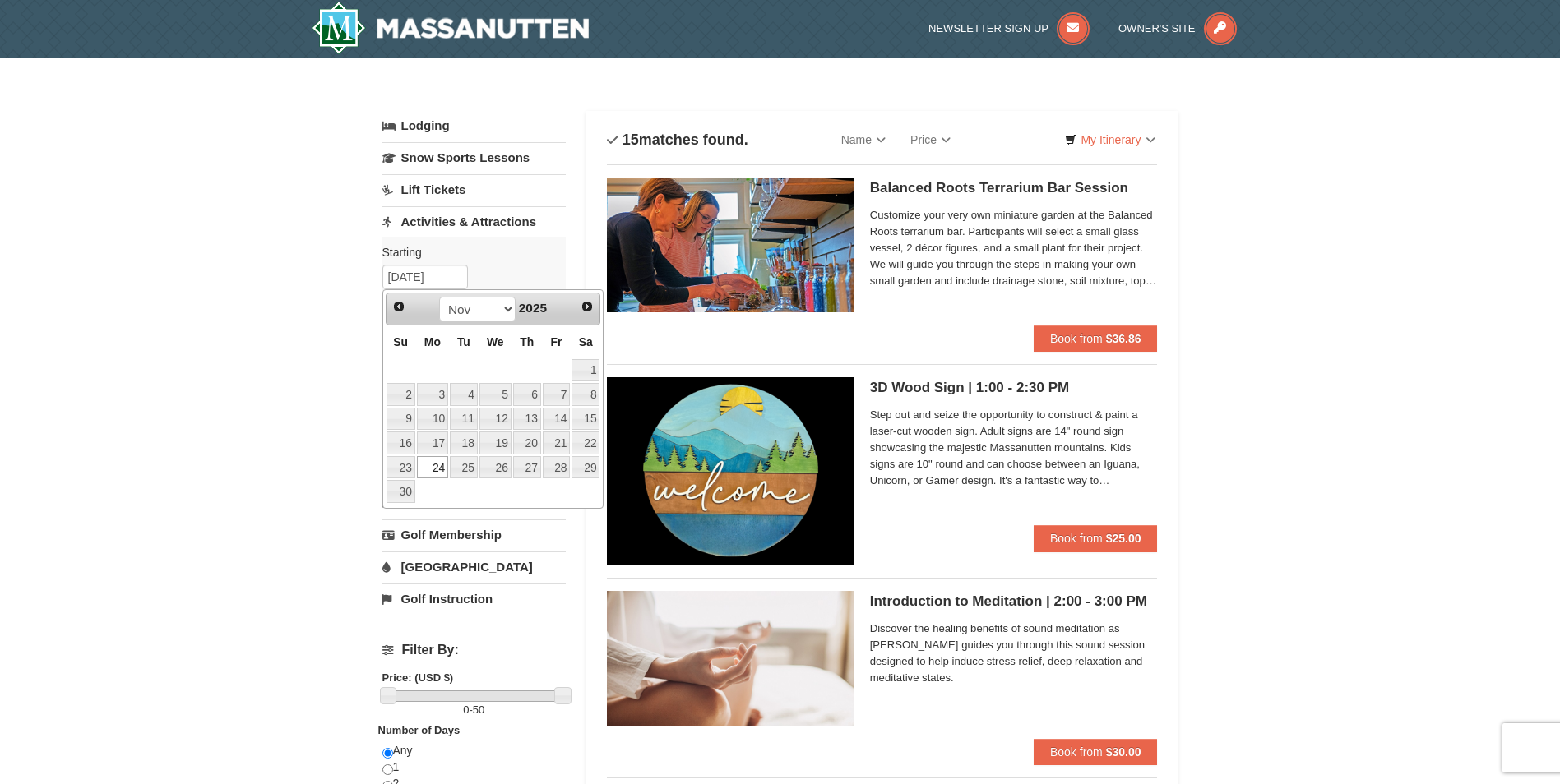
click at [463, 475] on link "25" at bounding box center [464, 467] width 28 height 23
type input "[DATE]"
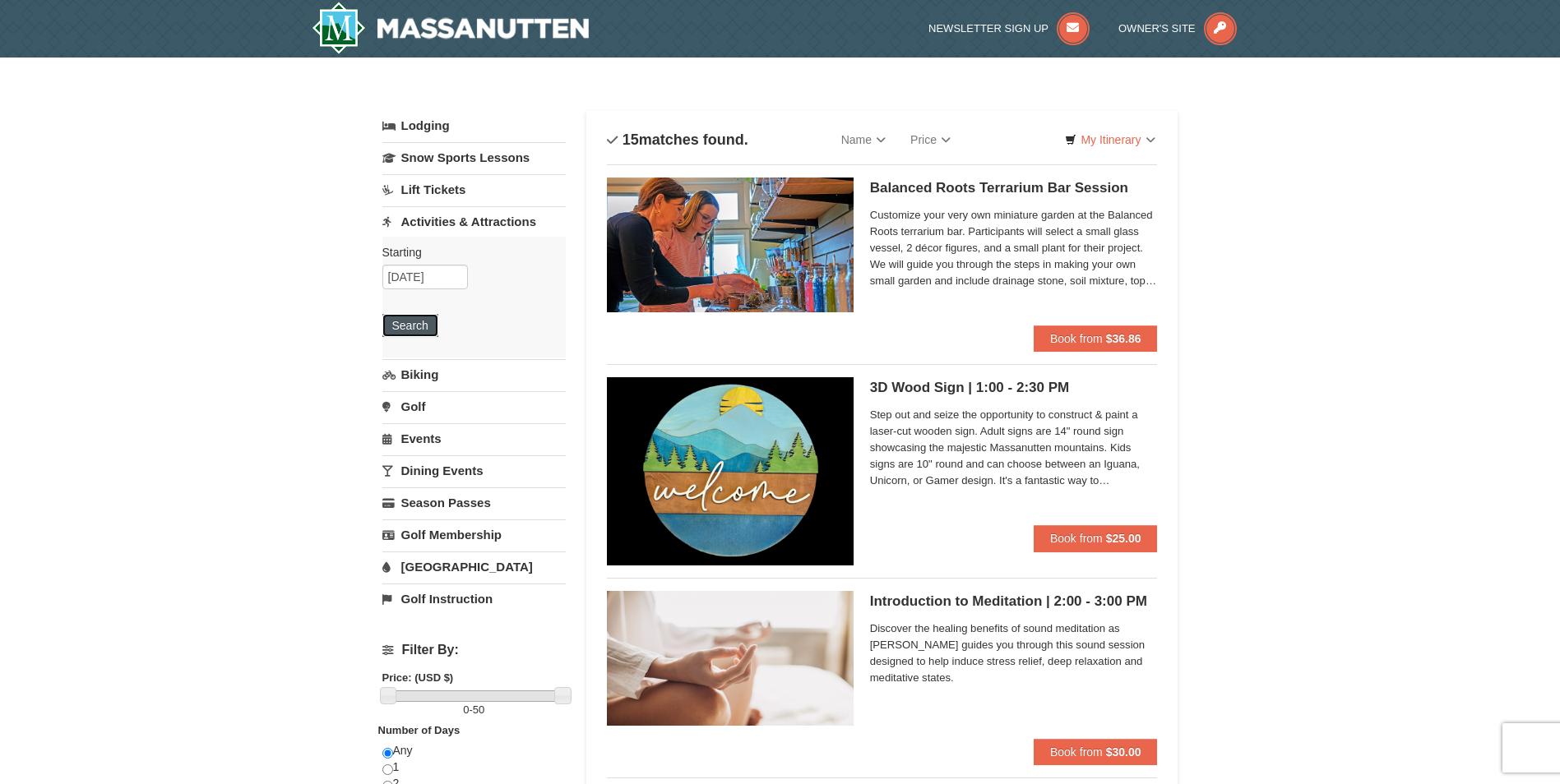
click at [419, 333] on button "Search" at bounding box center [411, 325] width 56 height 23
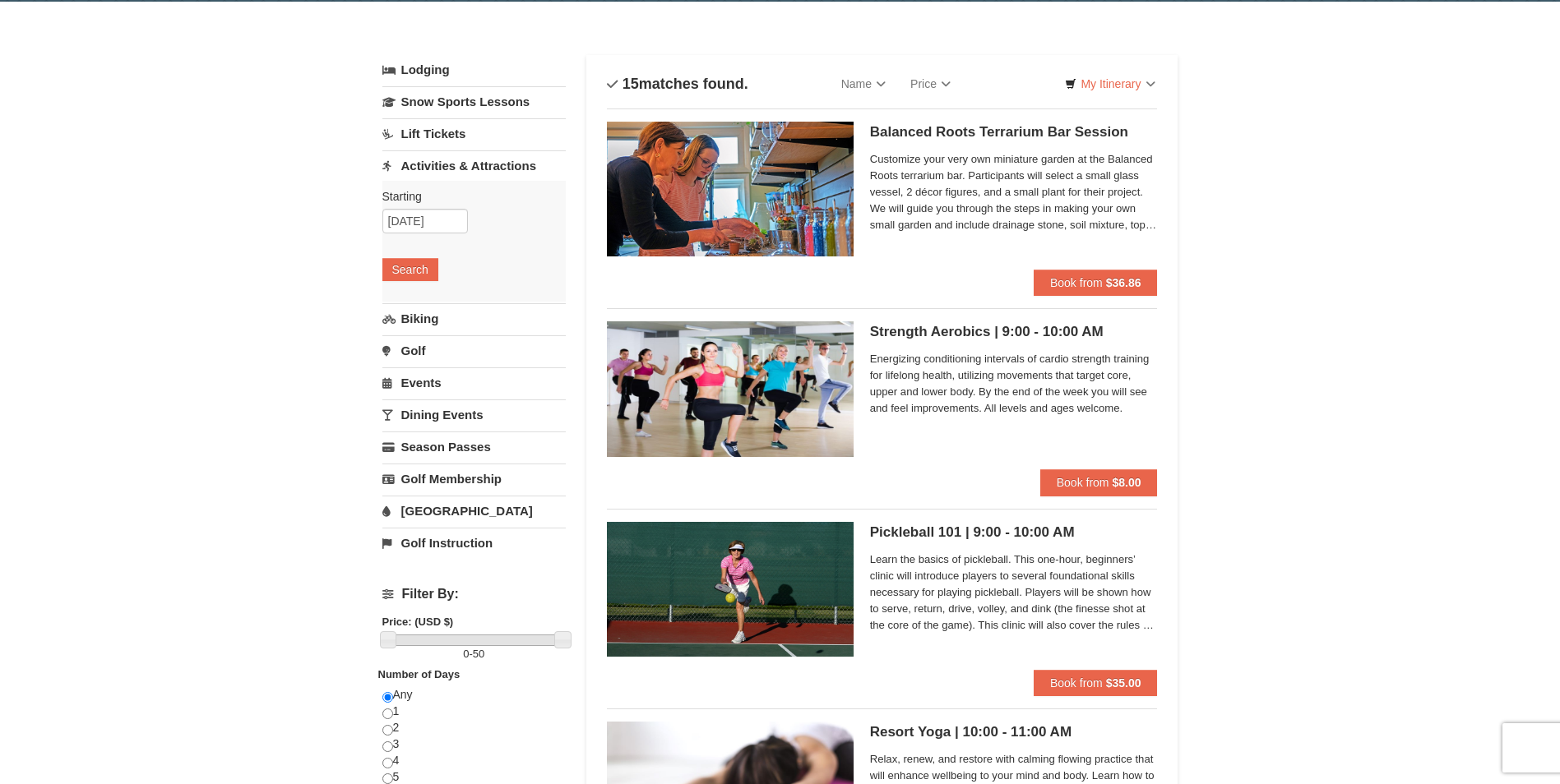
scroll to position [56, 0]
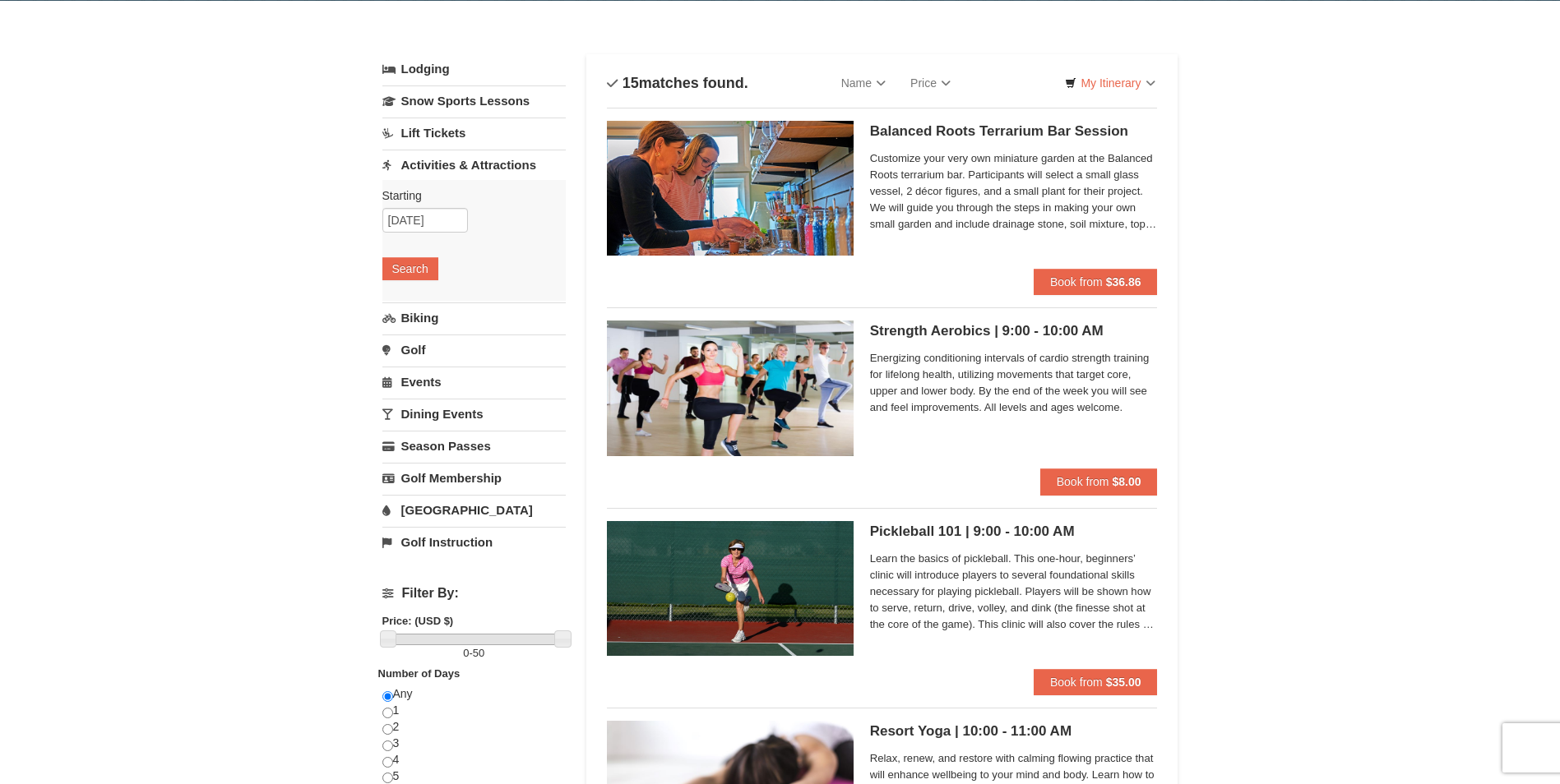
click at [461, 503] on link "[GEOGRAPHIC_DATA]" at bounding box center [474, 509] width 183 height 31
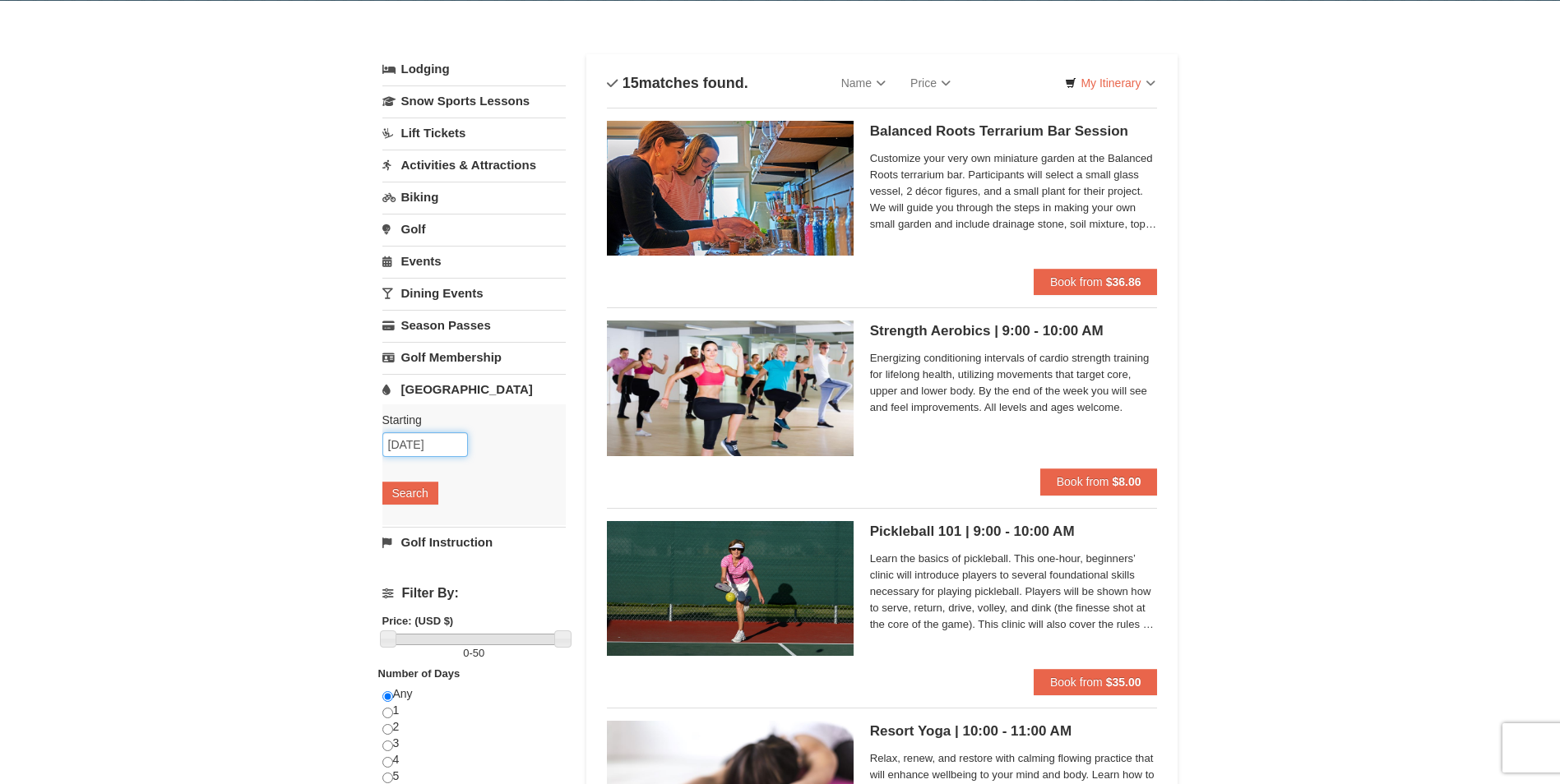
click at [451, 450] on input "[DATE]" at bounding box center [425, 444] width 85 height 25
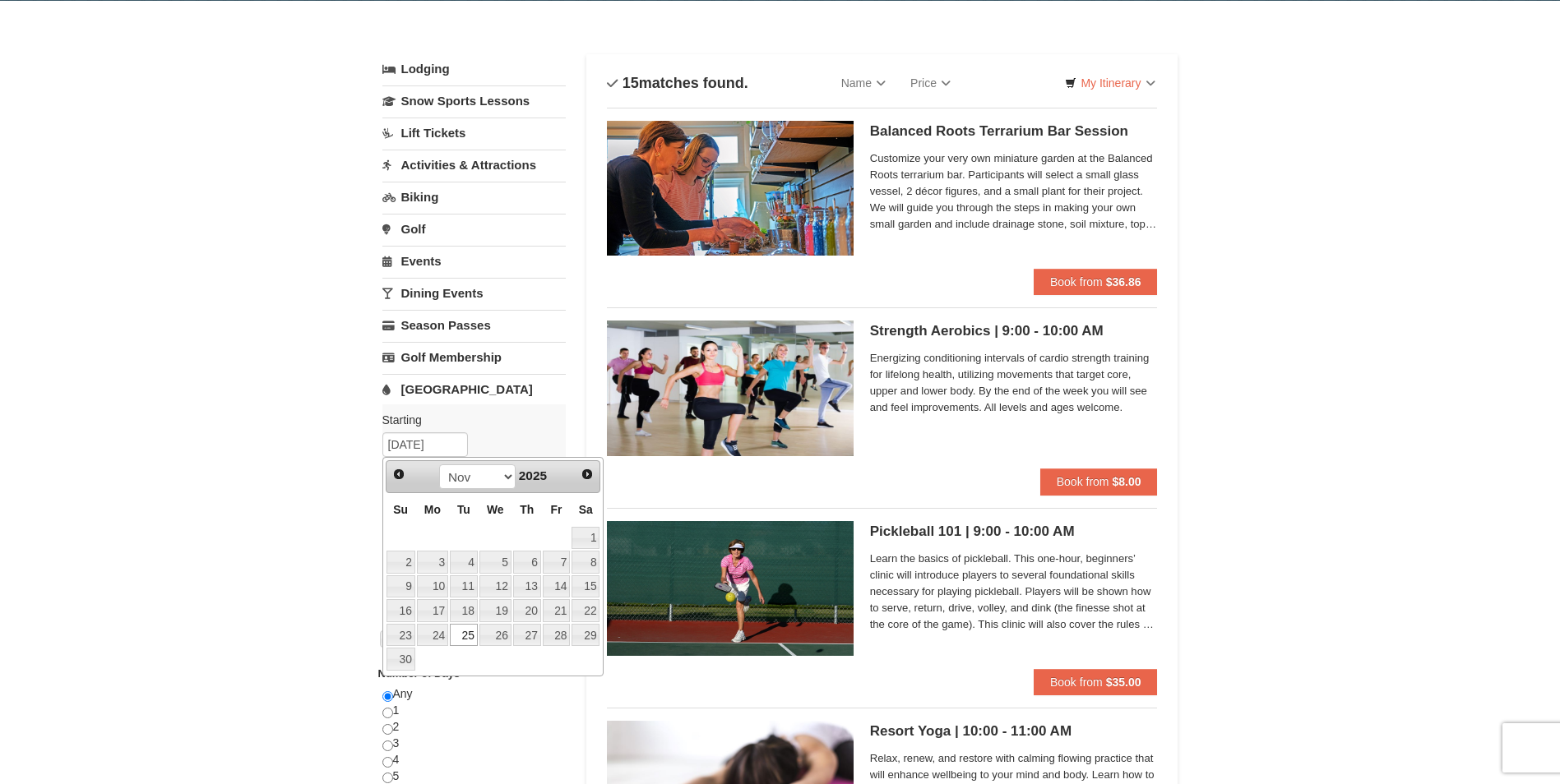
click at [489, 641] on link "26" at bounding box center [496, 635] width 32 height 23
type input "[DATE]"
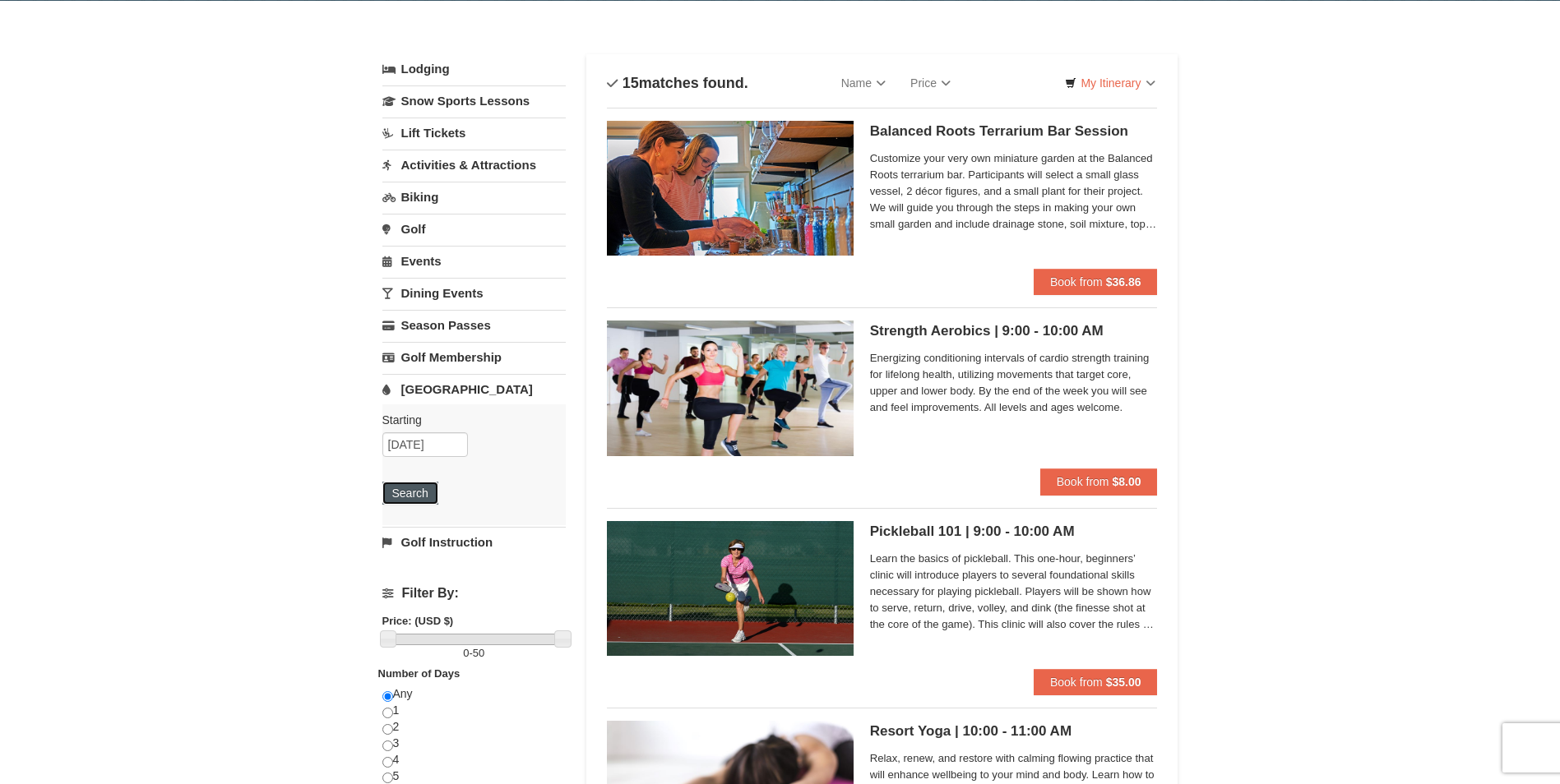
click at [408, 500] on button "Search" at bounding box center [411, 492] width 56 height 23
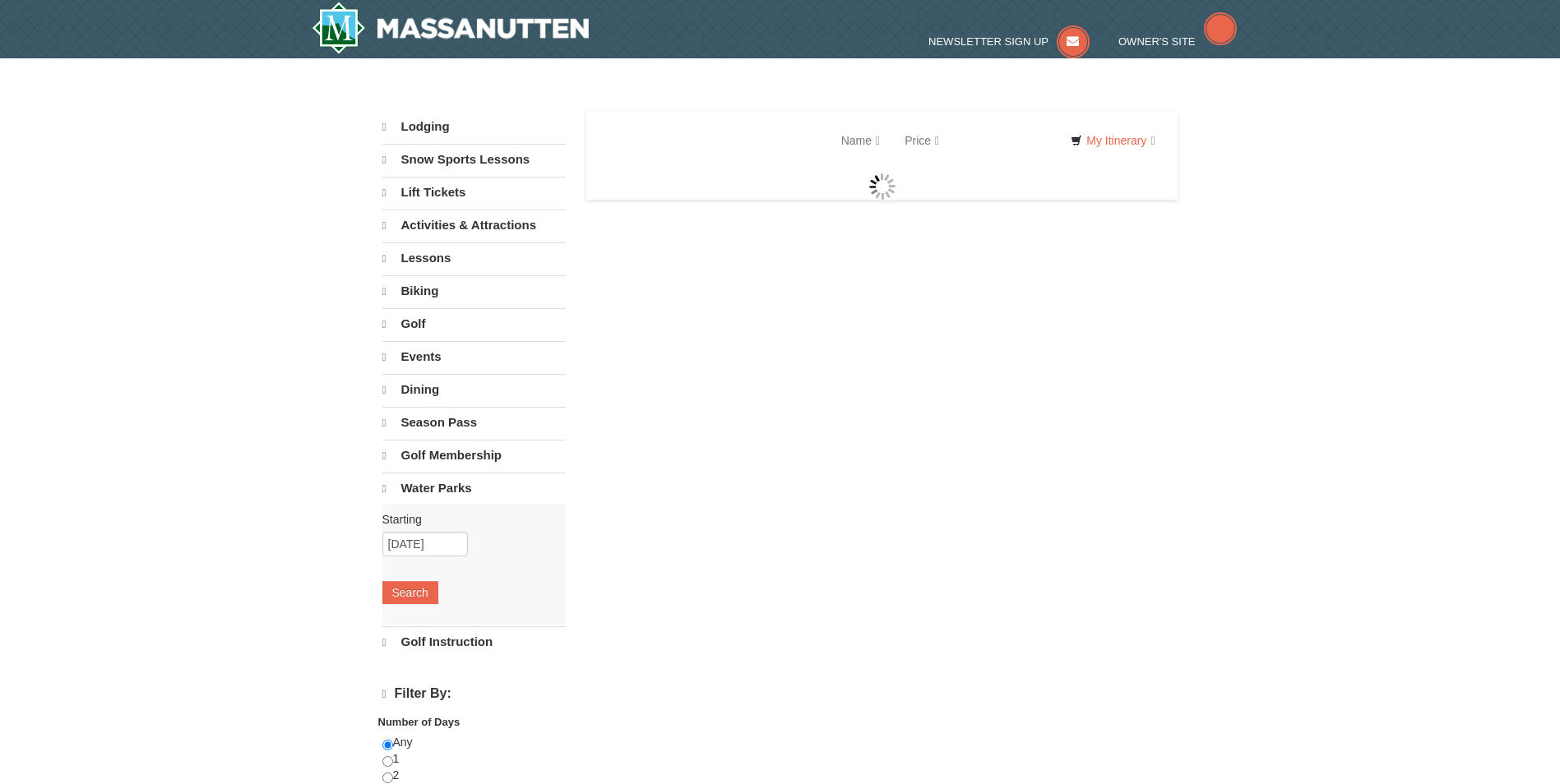
select select "9"
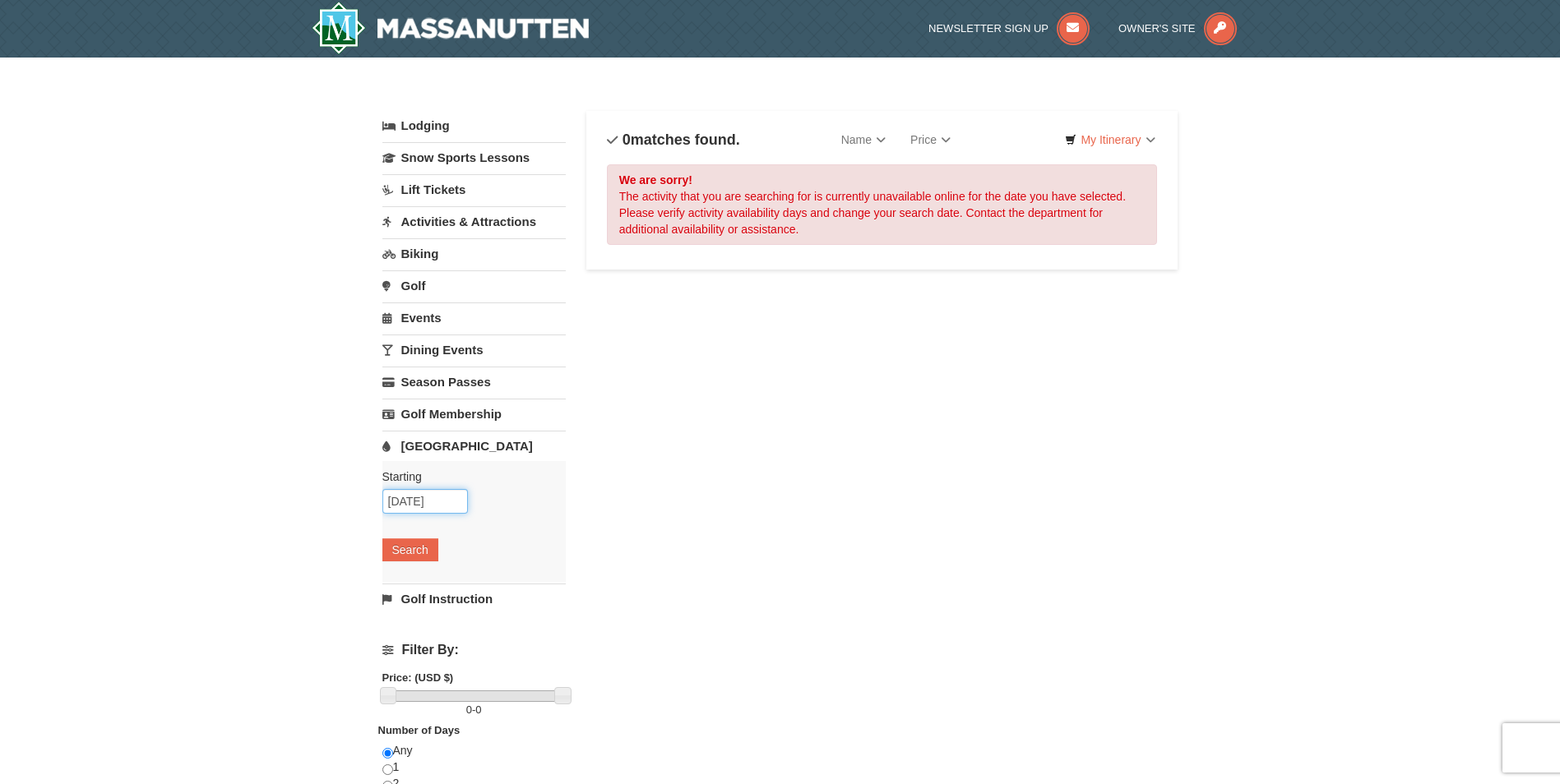
click at [434, 505] on input "11/26/2025" at bounding box center [425, 501] width 85 height 25
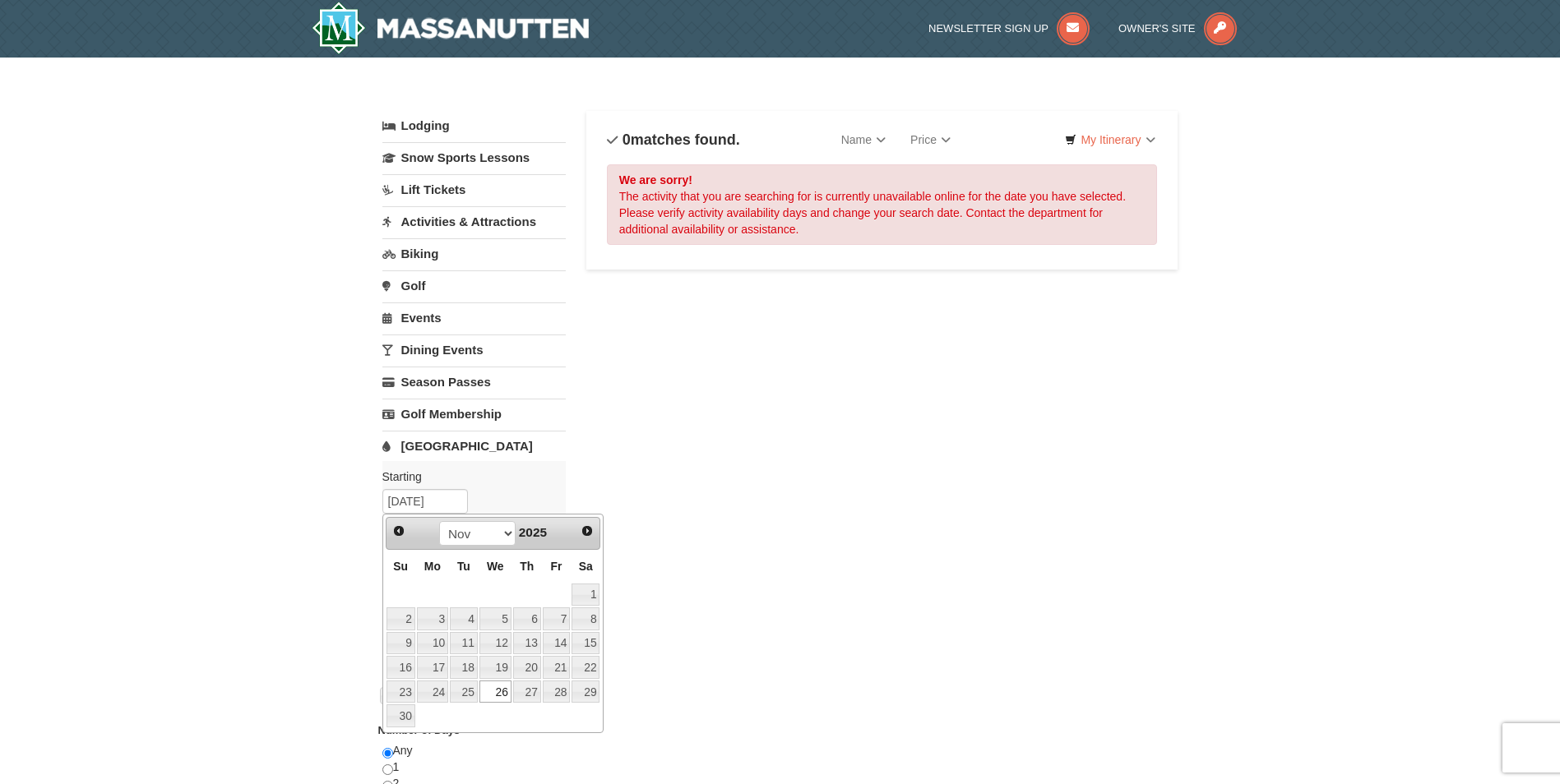
click at [460, 691] on link "25" at bounding box center [464, 691] width 28 height 23
type input "11/25/2025"
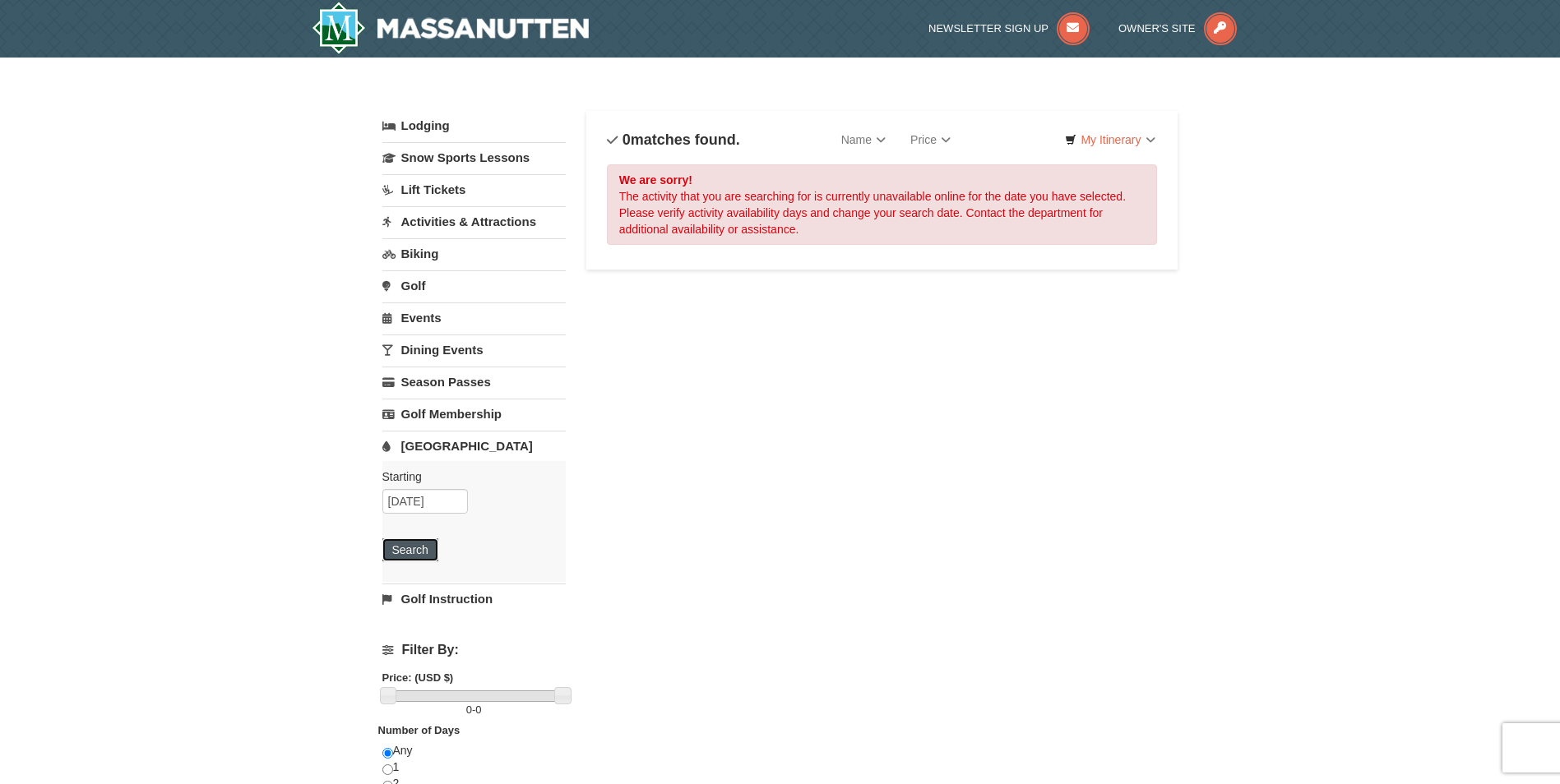
click at [419, 561] on button "Search" at bounding box center [411, 549] width 56 height 23
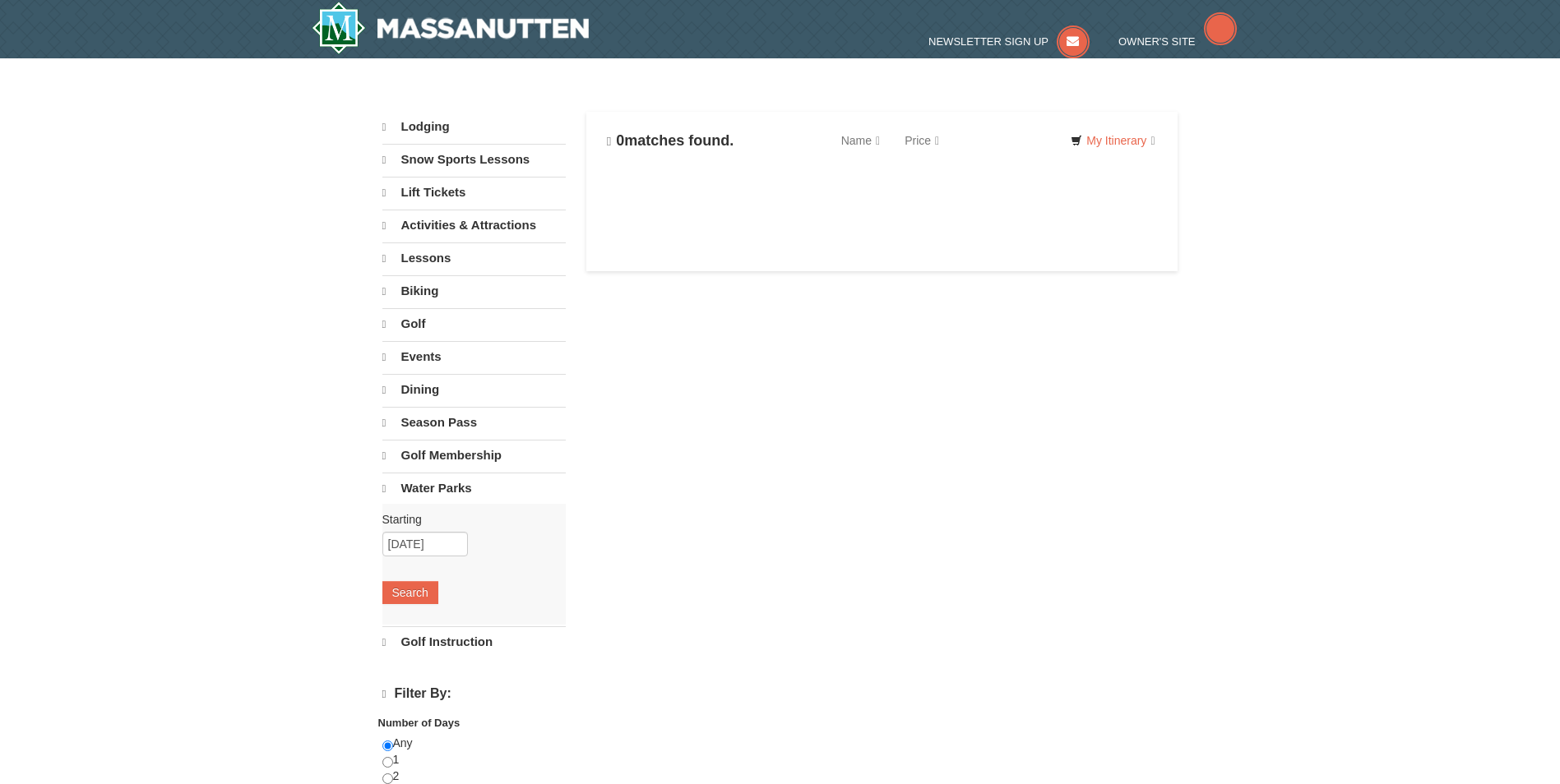
select select "9"
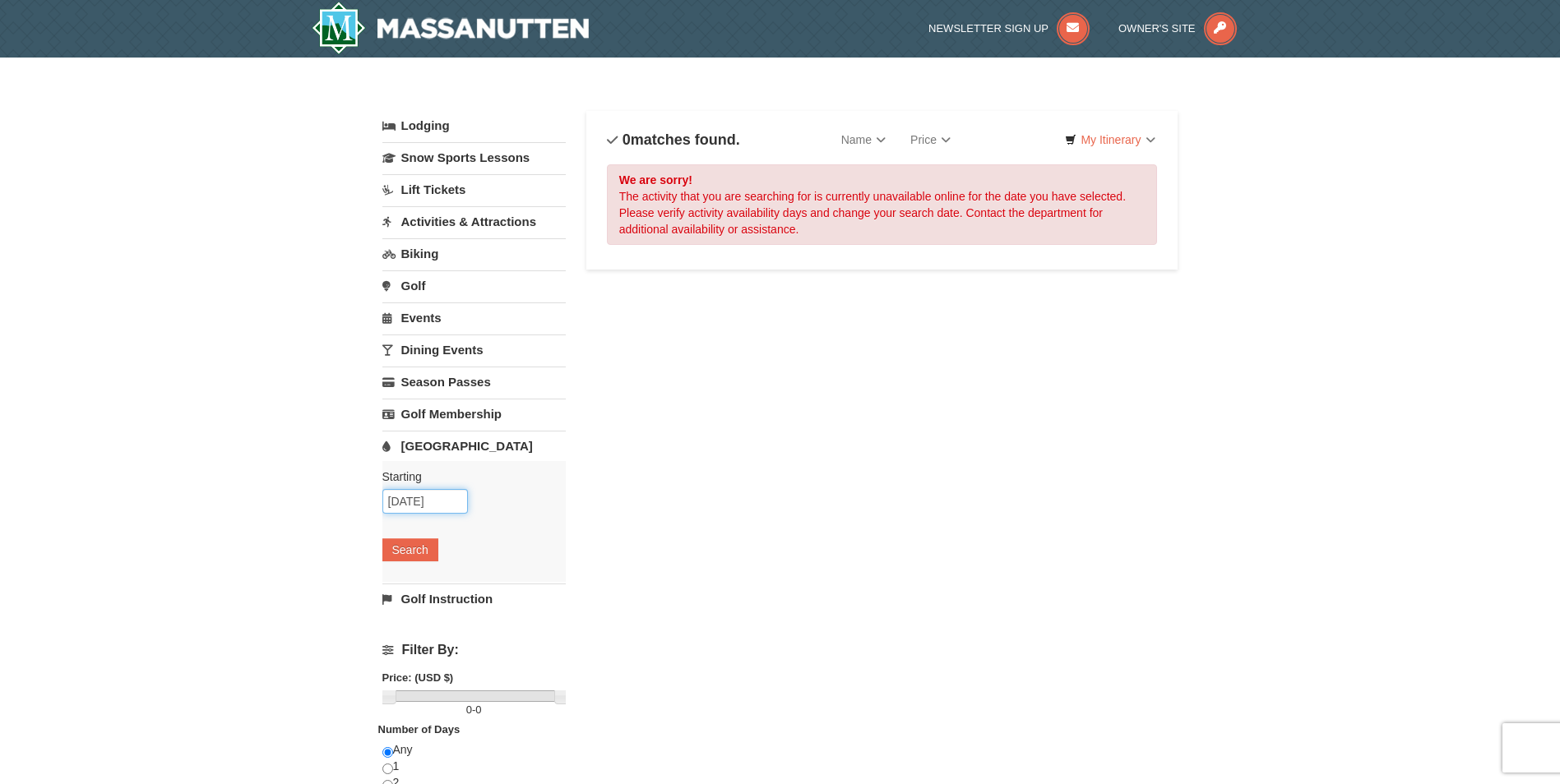
click at [426, 507] on input "[DATE]" at bounding box center [425, 501] width 85 height 25
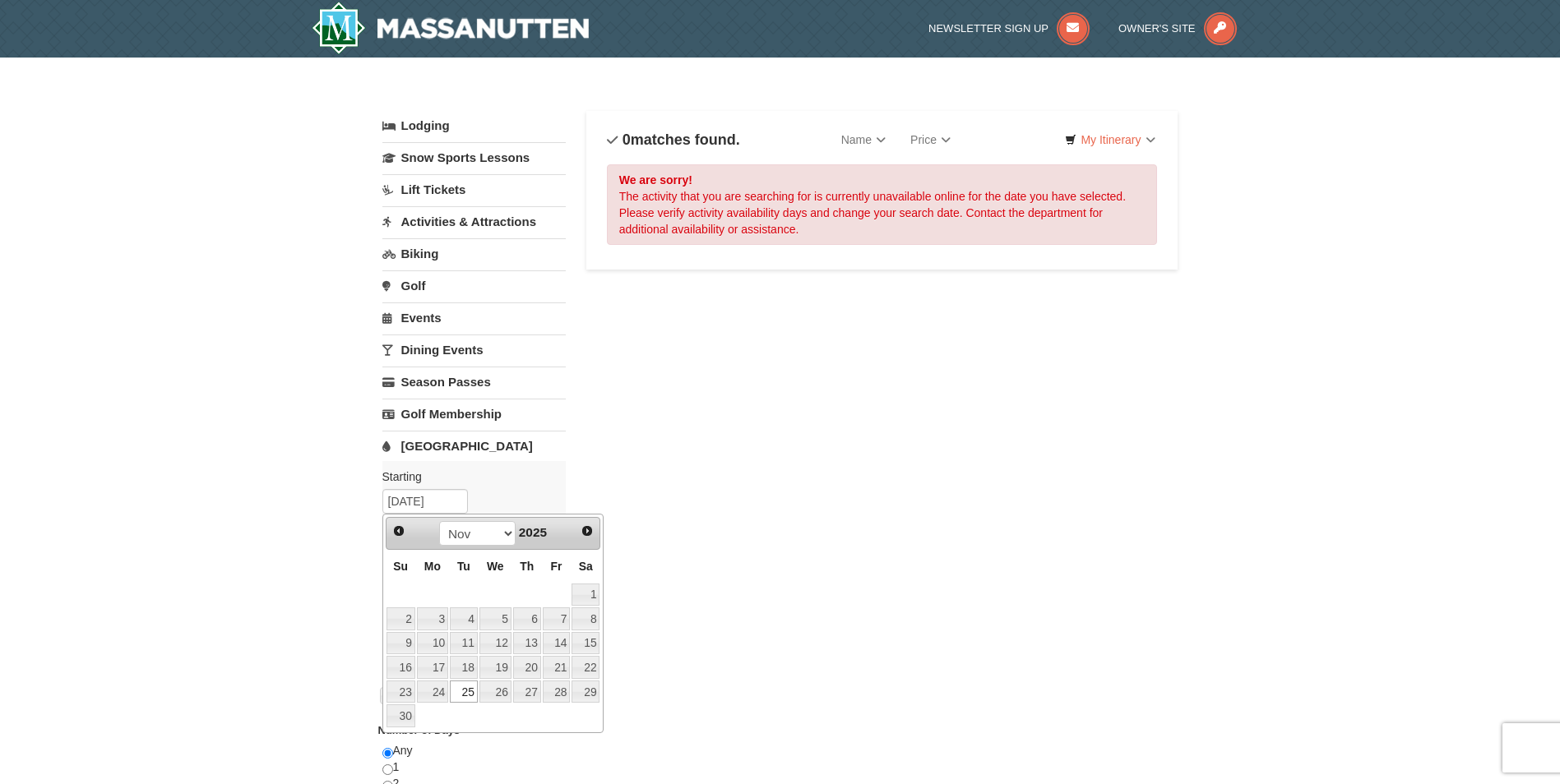
click at [521, 698] on link "27" at bounding box center [527, 691] width 28 height 23
type input "11/27/2025"
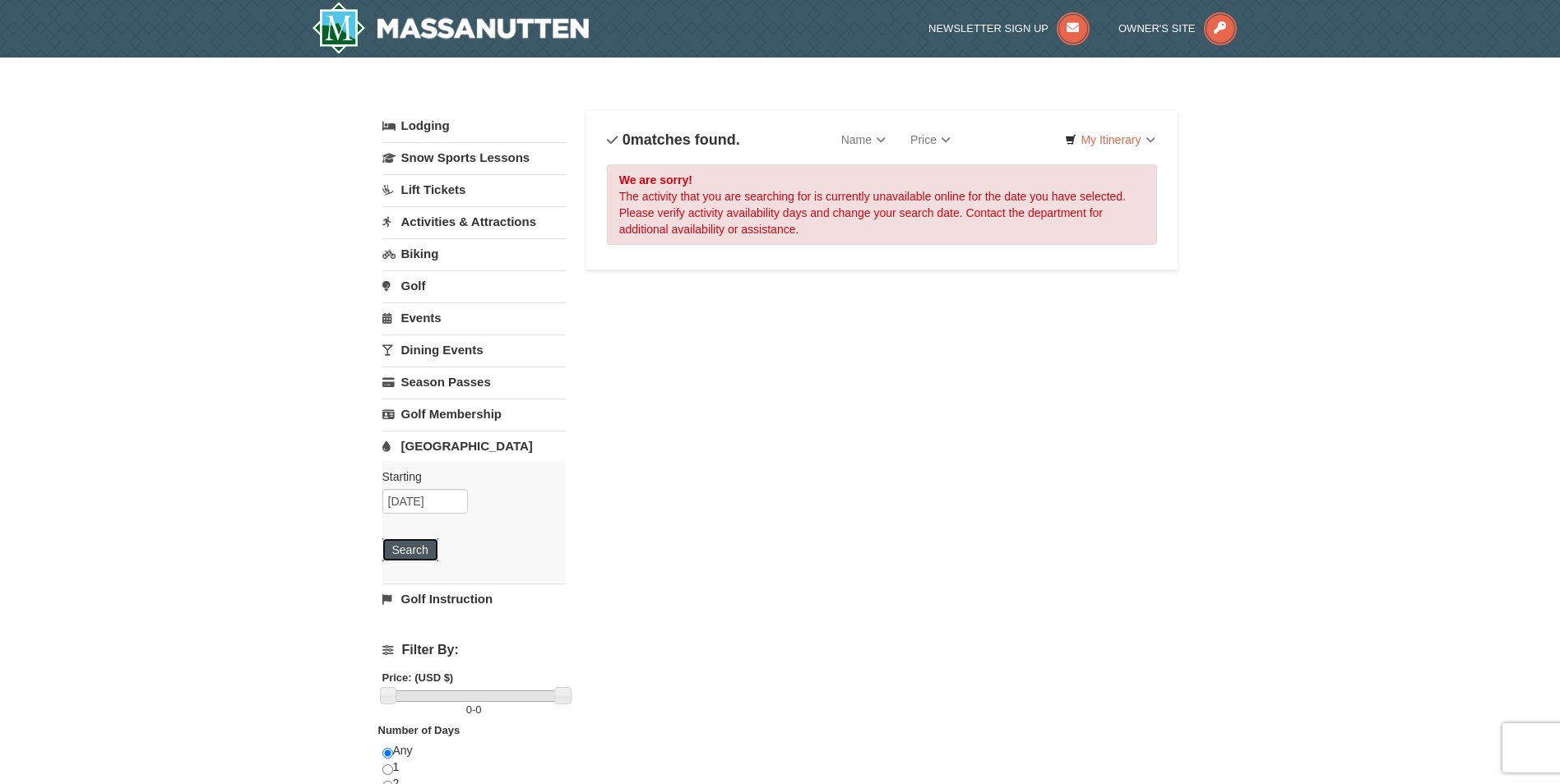
click at [411, 561] on button "Search" at bounding box center [411, 549] width 56 height 23
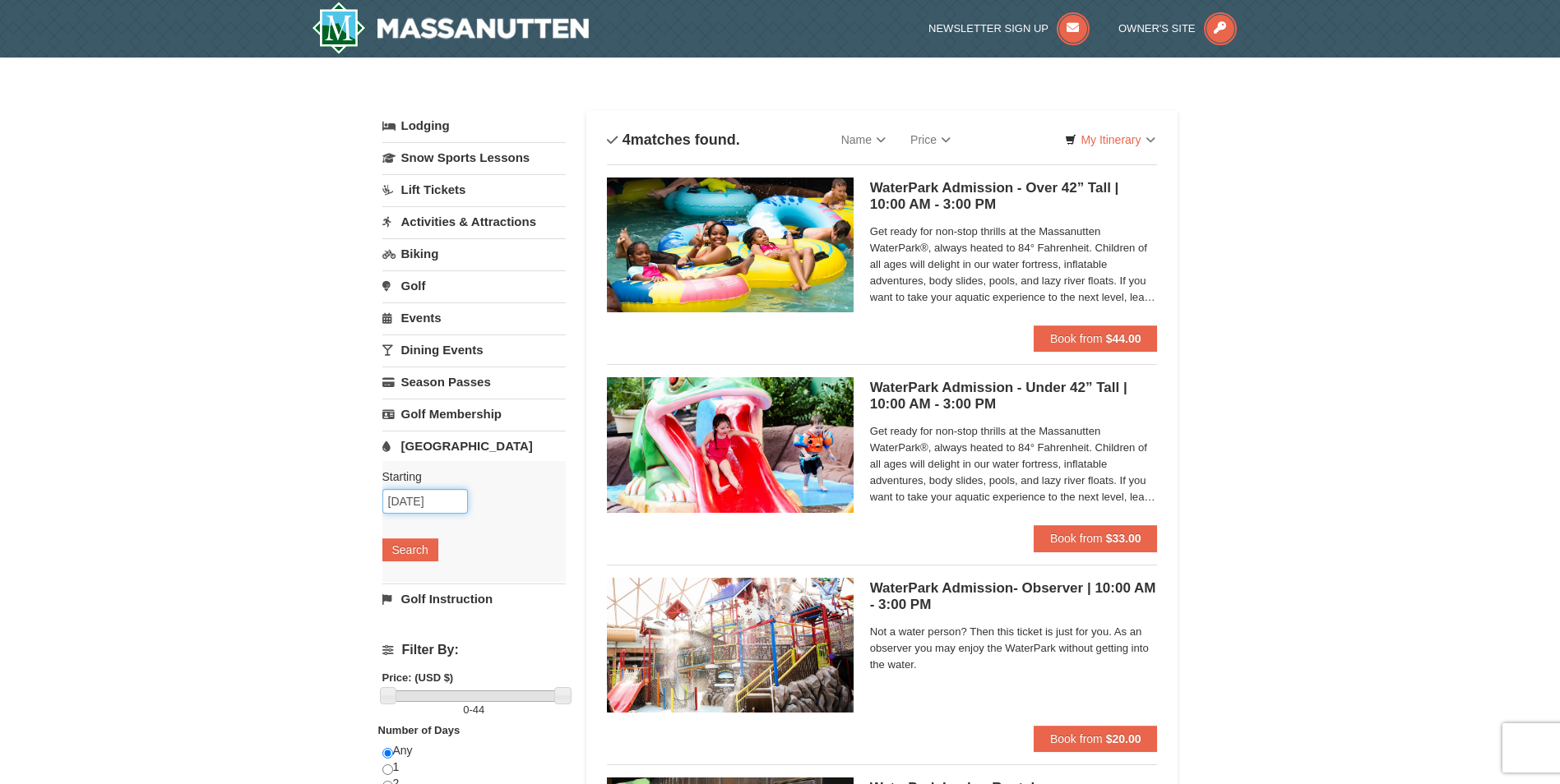
click at [416, 509] on input "[DATE]" at bounding box center [425, 501] width 85 height 25
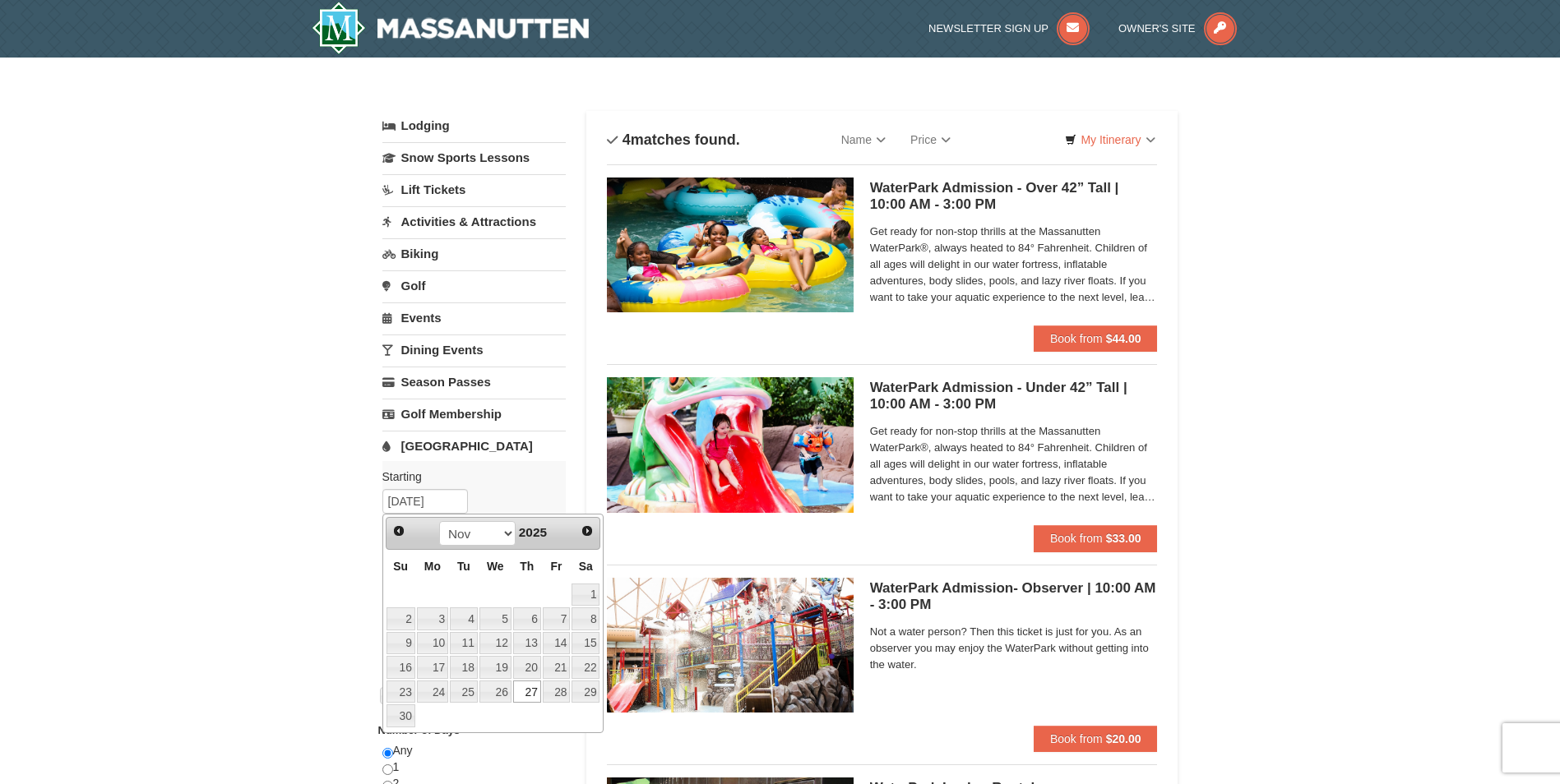
click at [446, 702] on link "24" at bounding box center [432, 691] width 32 height 23
type input "11/24/2025"
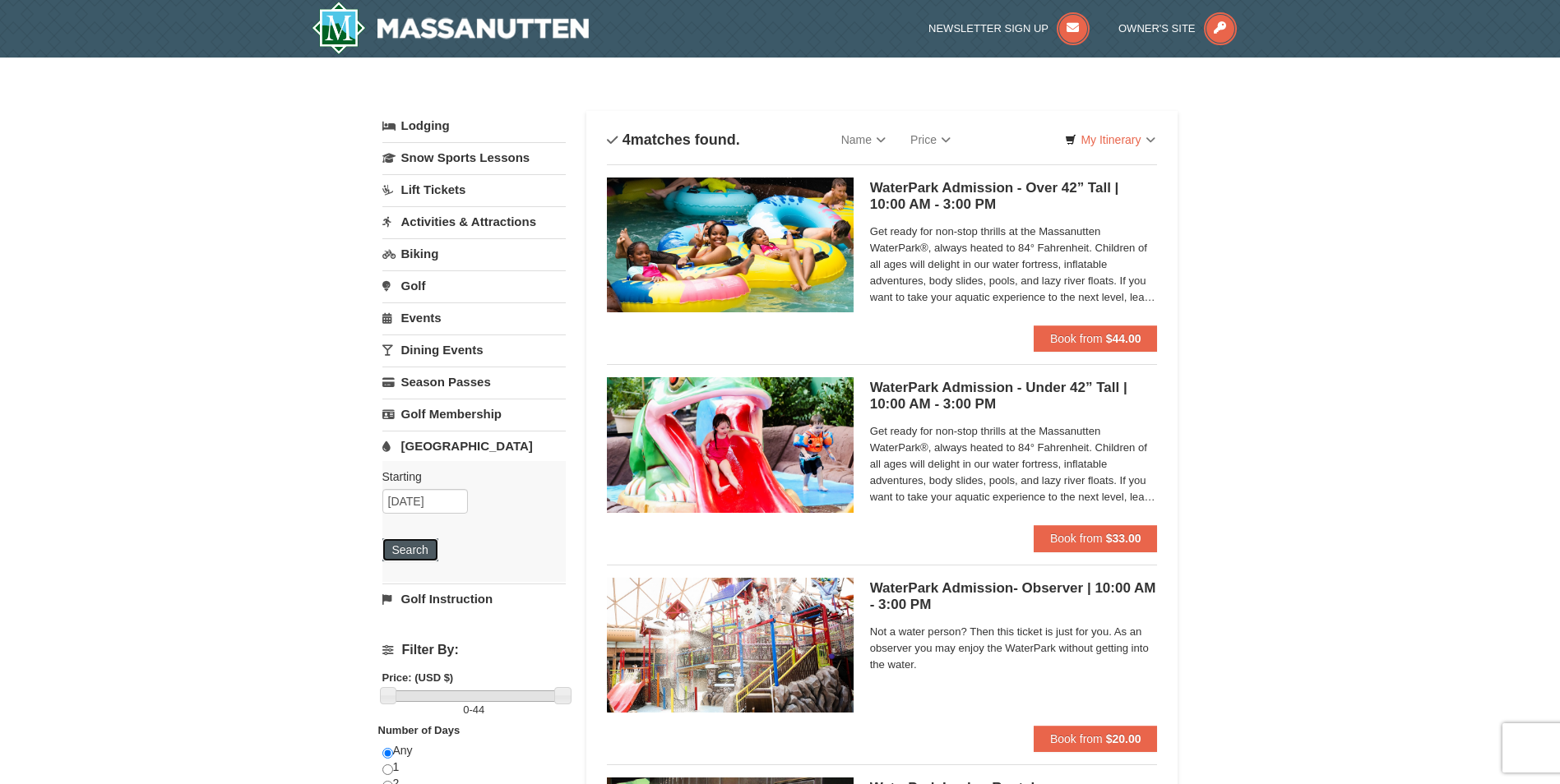
click at [395, 553] on button "Search" at bounding box center [411, 549] width 56 height 23
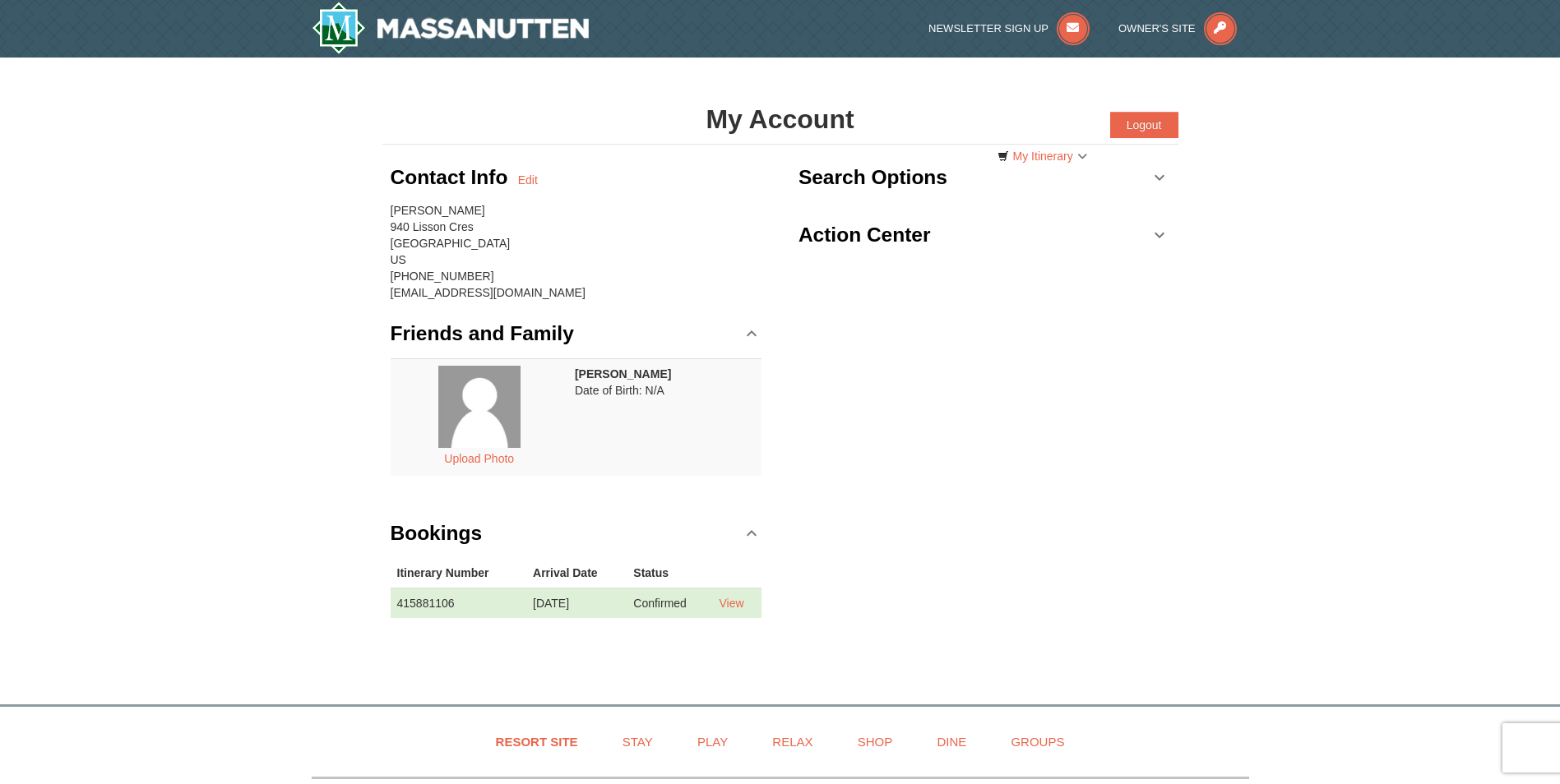
click at [729, 592] on td "View" at bounding box center [737, 602] width 49 height 31
click at [731, 603] on link "View" at bounding box center [731, 602] width 25 height 13
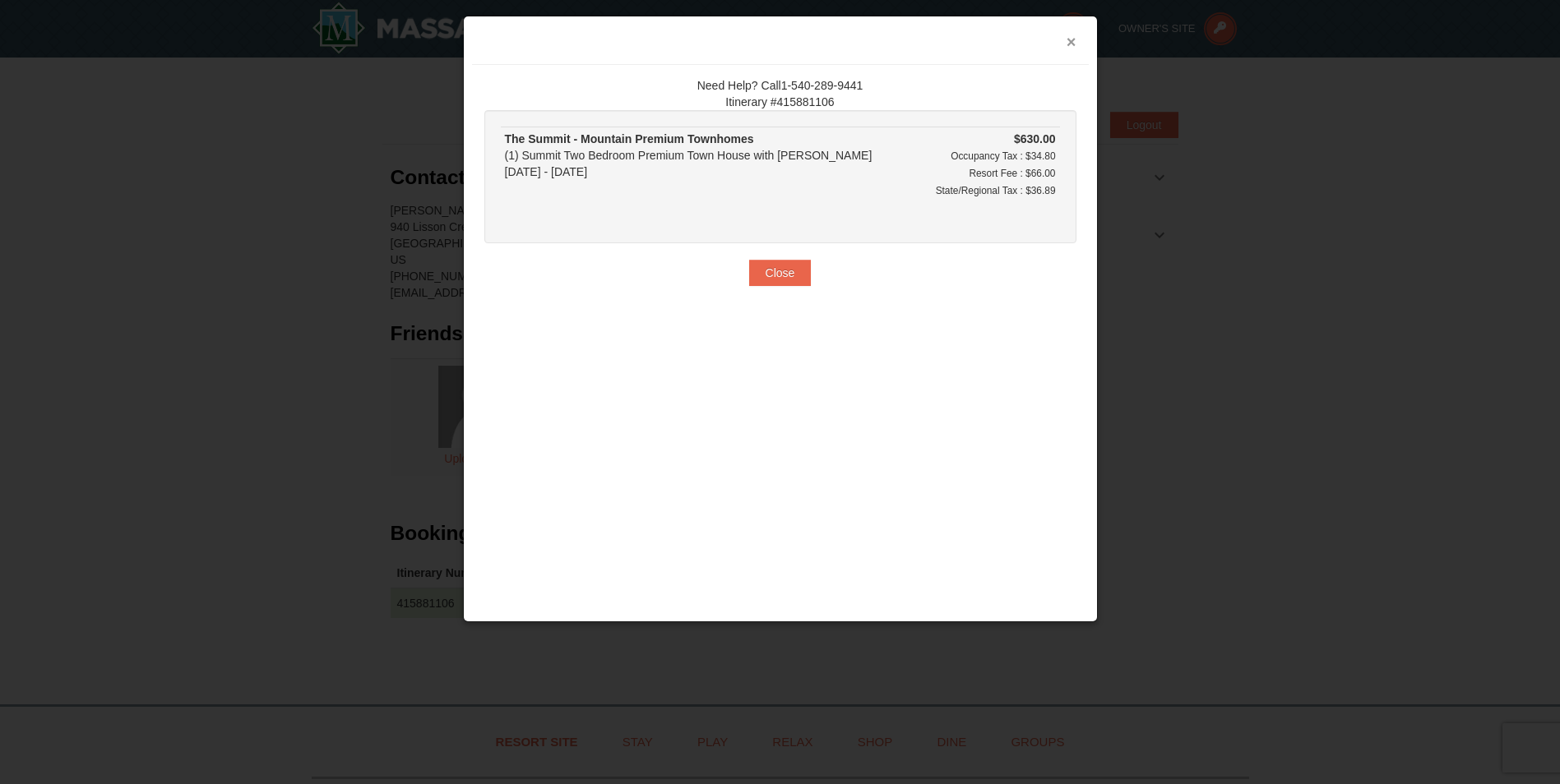
click at [1070, 46] on button "×" at bounding box center [1071, 42] width 10 height 17
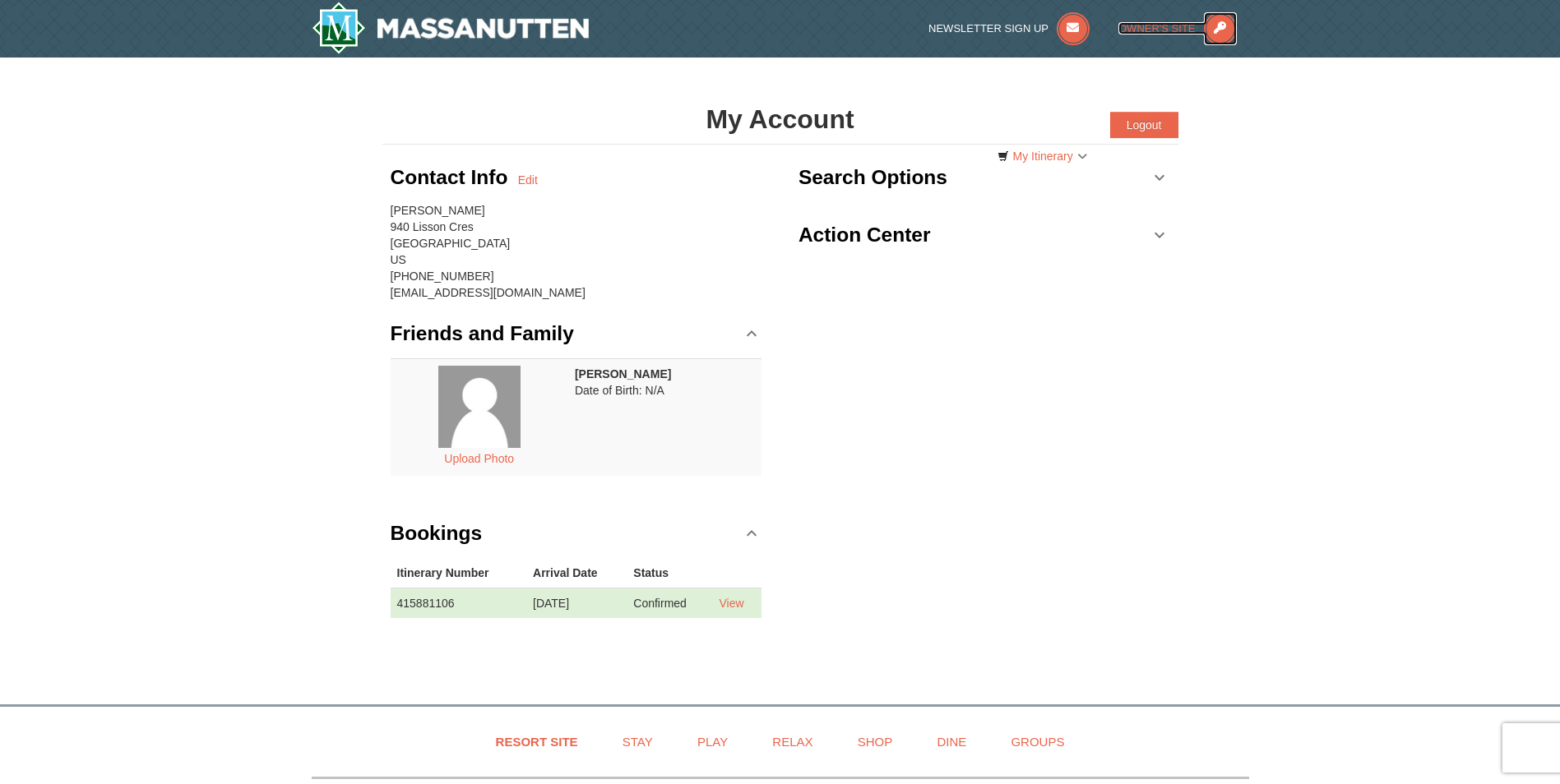
click at [1218, 31] on icon at bounding box center [1220, 28] width 33 height 33
click at [1023, 163] on link "My Itinerary" at bounding box center [1042, 155] width 111 height 25
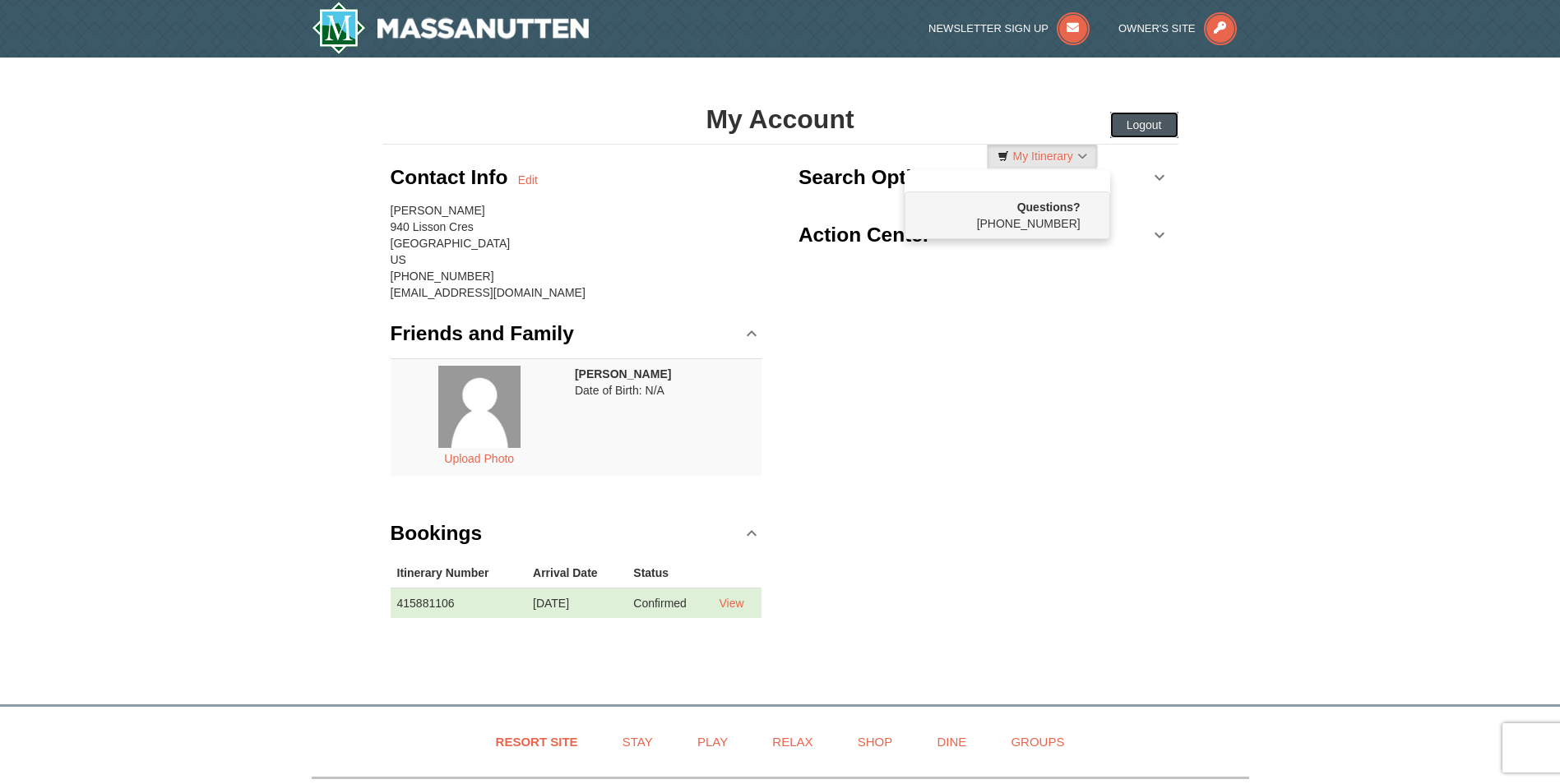
click at [1155, 130] on button "Logout" at bounding box center [1144, 125] width 68 height 27
